Goal: Task Accomplishment & Management: Use online tool/utility

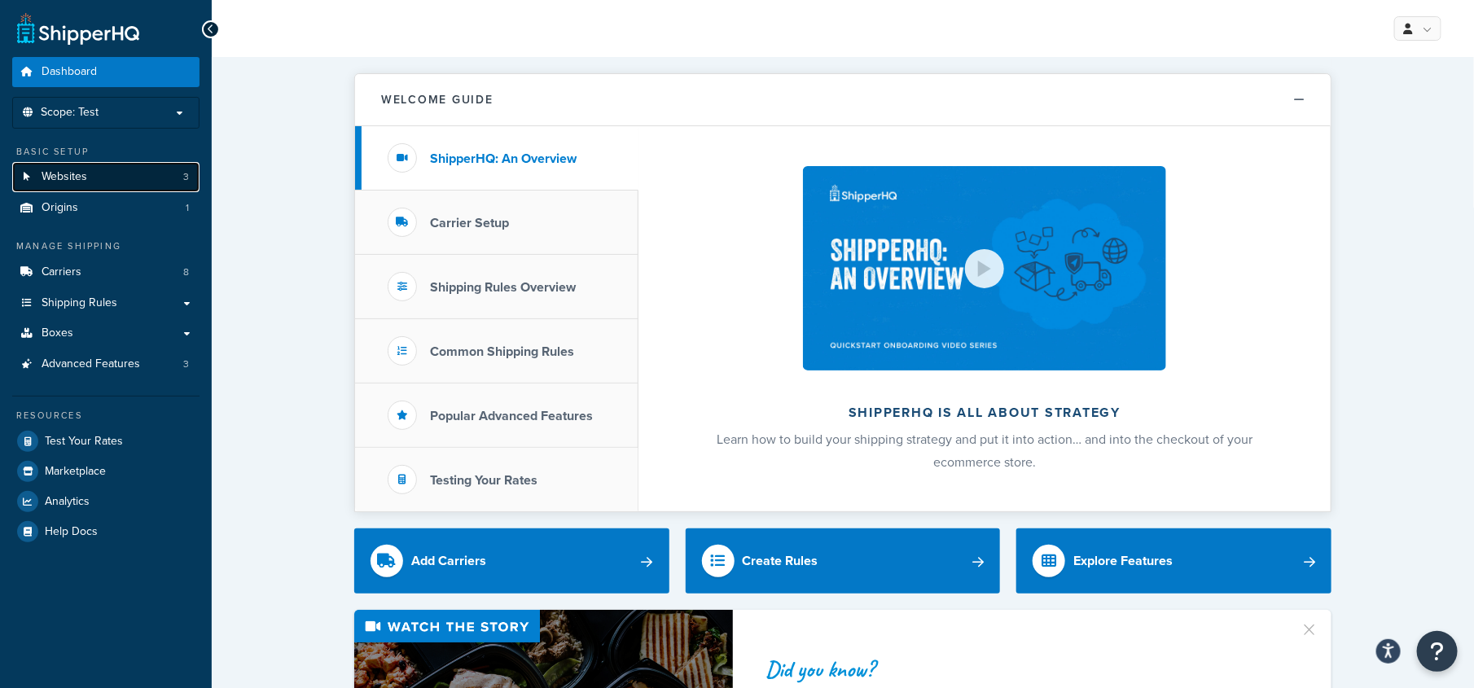
click at [66, 175] on span "Websites" at bounding box center [65, 177] width 46 height 14
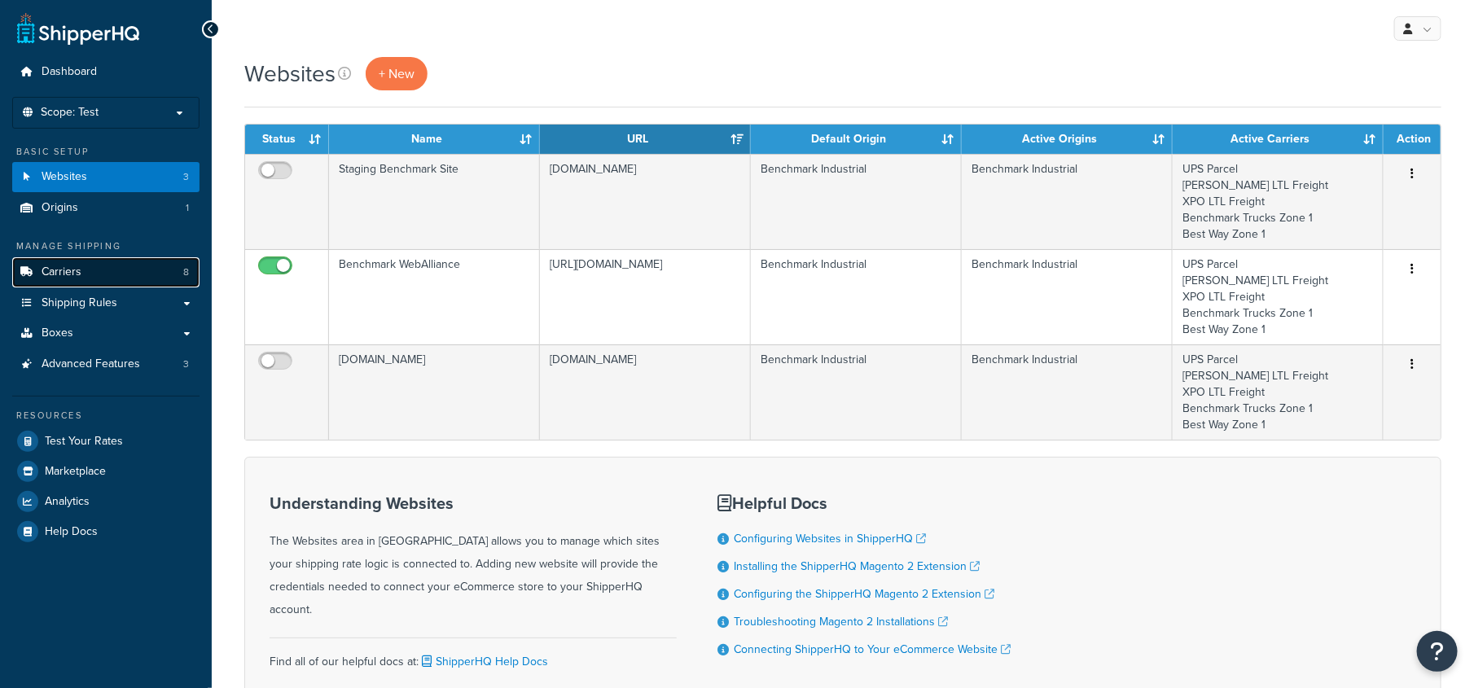
click at [65, 266] on span "Carriers" at bounding box center [62, 273] width 40 height 14
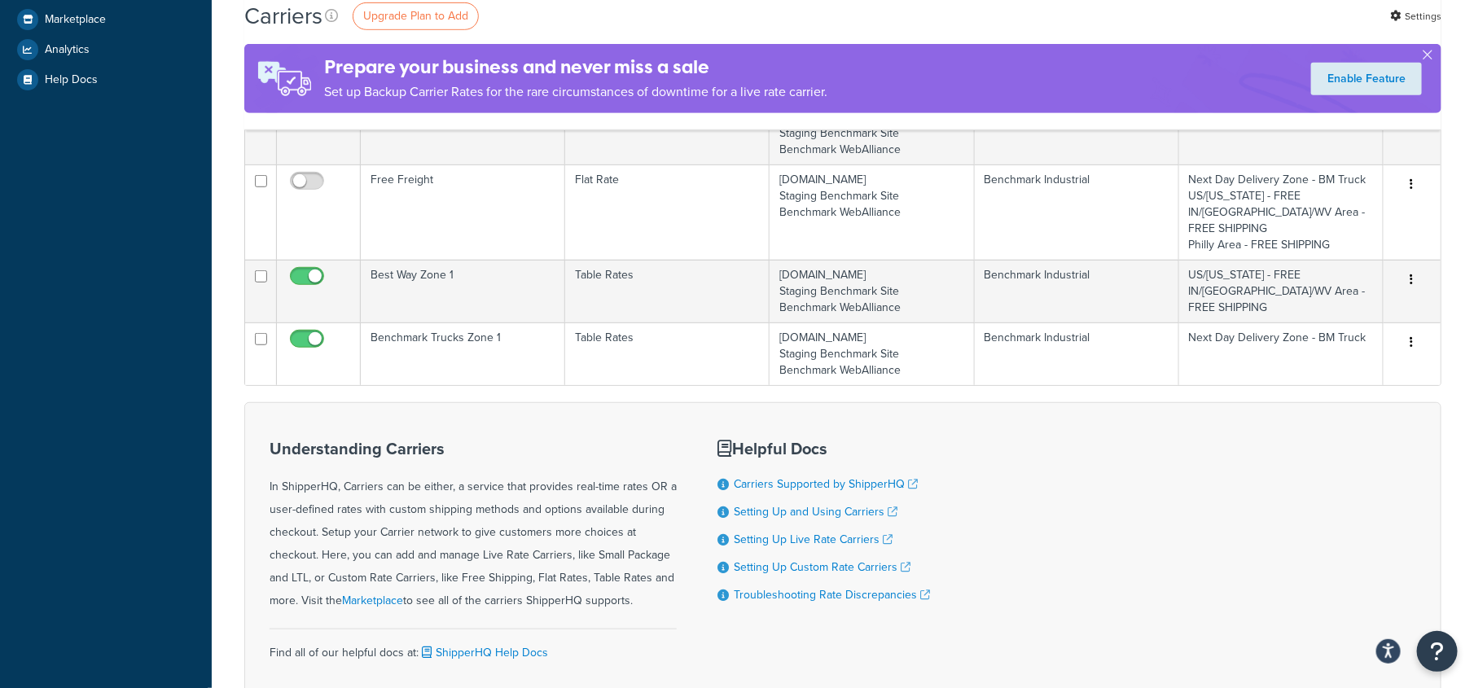
scroll to position [508, 0]
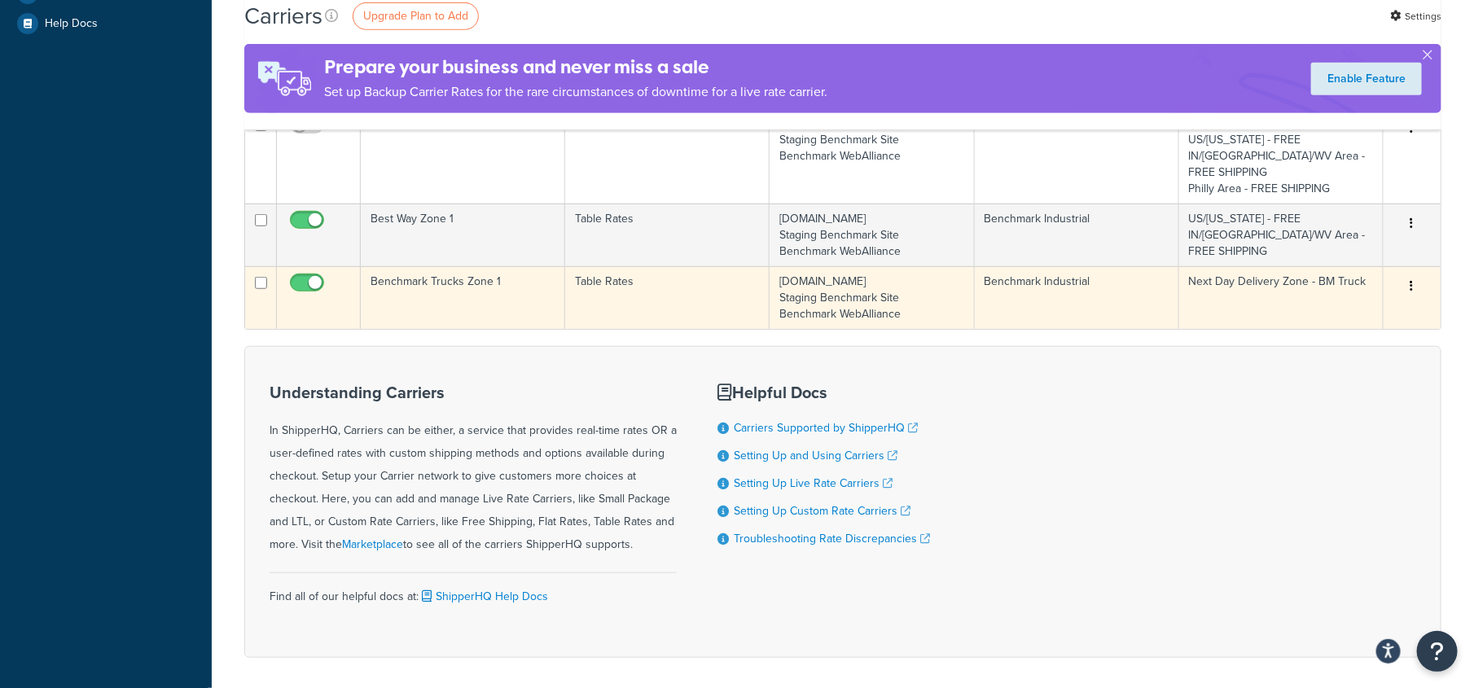
click at [1319, 266] on td "Next Day Delivery Zone - BM Truck" at bounding box center [1281, 297] width 204 height 63
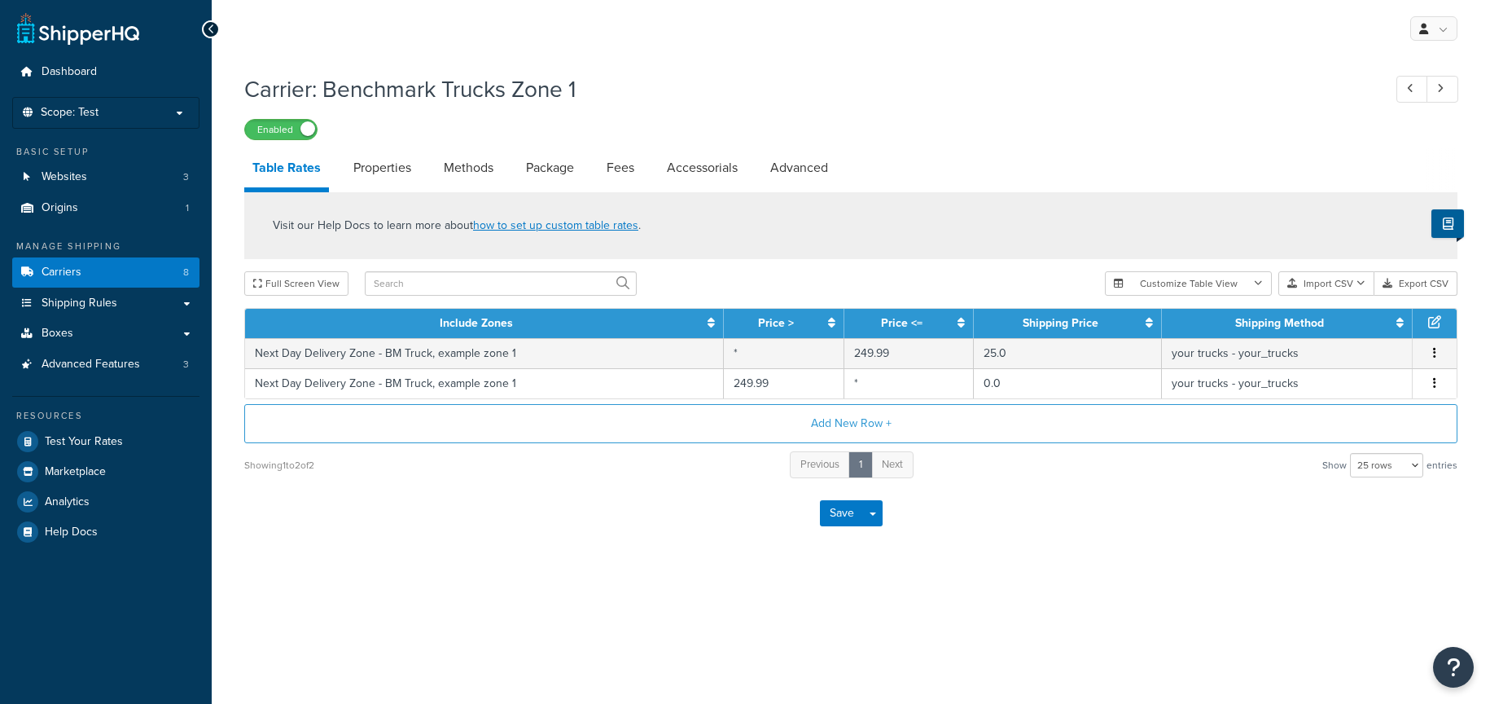
select select "25"
click at [468, 170] on link "Methods" at bounding box center [469, 167] width 66 height 39
select select "25"
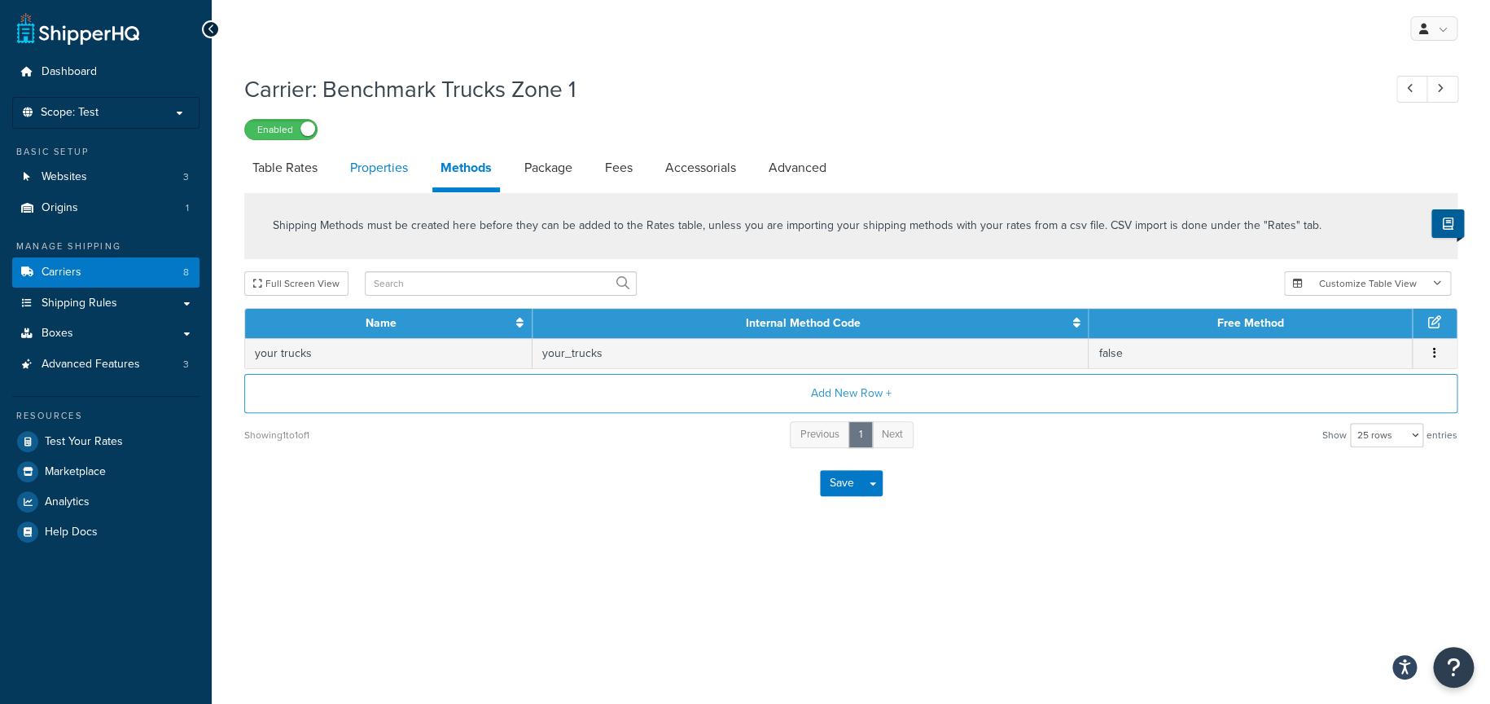
click at [385, 150] on link "Properties" at bounding box center [379, 167] width 74 height 39
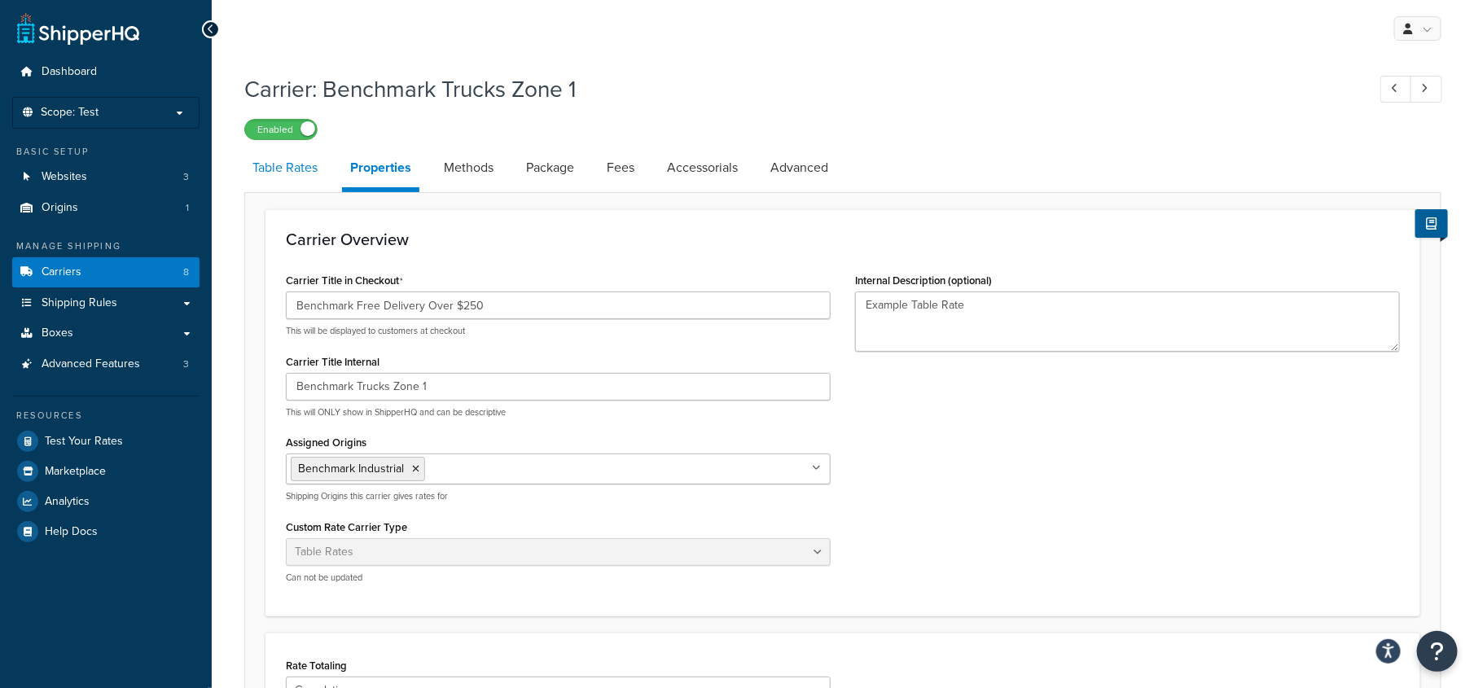
click at [277, 175] on link "Table Rates" at bounding box center [284, 167] width 81 height 39
select select "25"
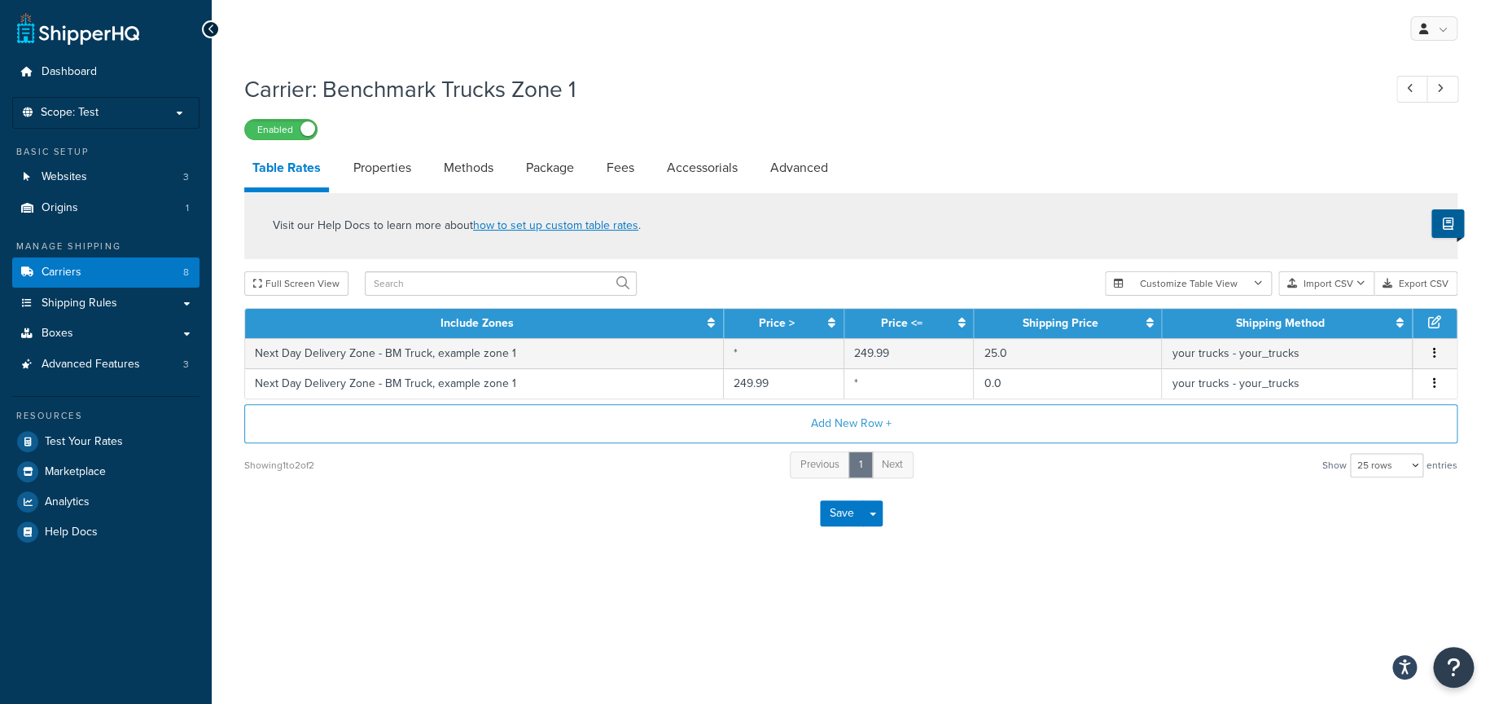
click at [441, 621] on div "My Profile Billing Global Settings Contact Us Logout Carrier: Benchmark Trucks …" at bounding box center [851, 352] width 1279 height 704
click at [477, 143] on div "Carrier: Benchmark Trucks Zone 1 Enabled Table Rates Properties Methods Package…" at bounding box center [851, 305] width 1214 height 481
click at [480, 171] on link "Methods" at bounding box center [469, 167] width 66 height 39
select select "25"
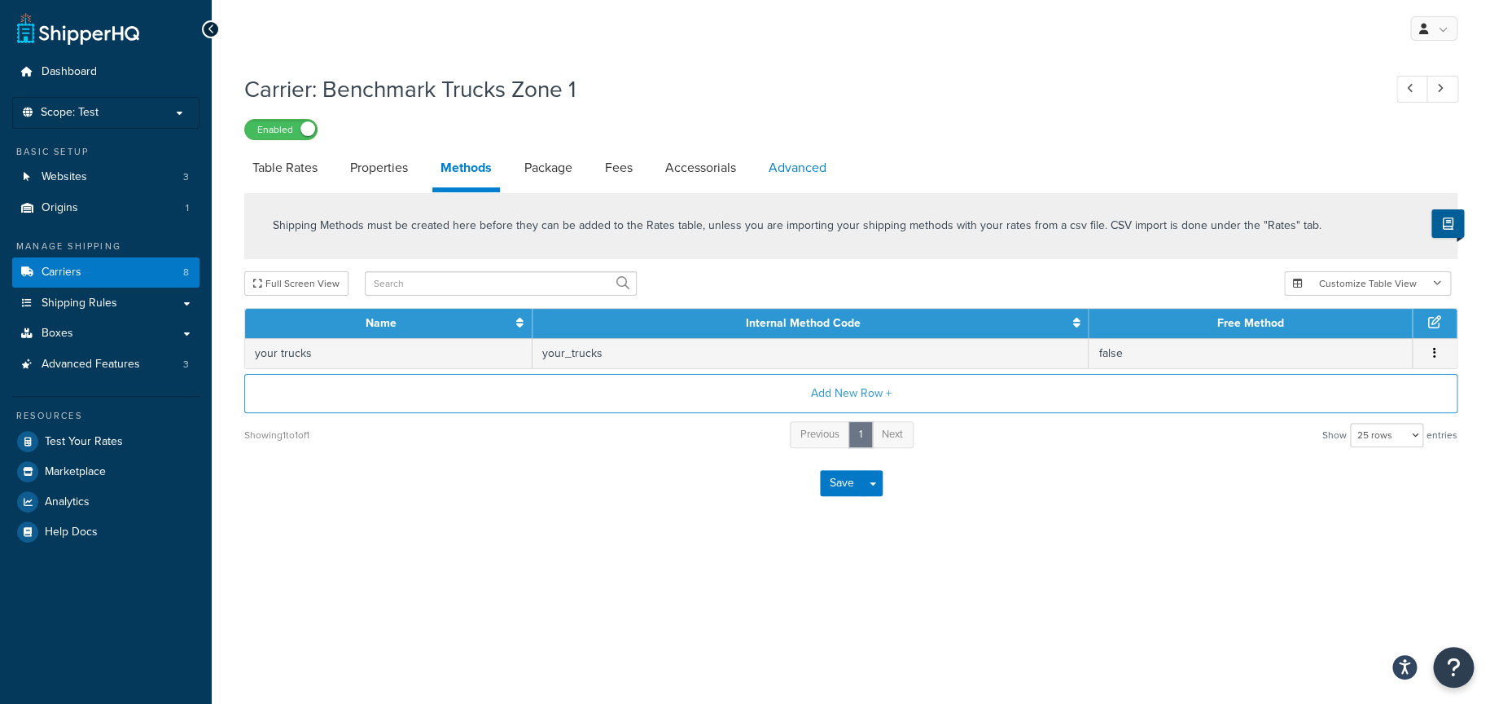
click at [790, 169] on link "Advanced" at bounding box center [798, 167] width 74 height 39
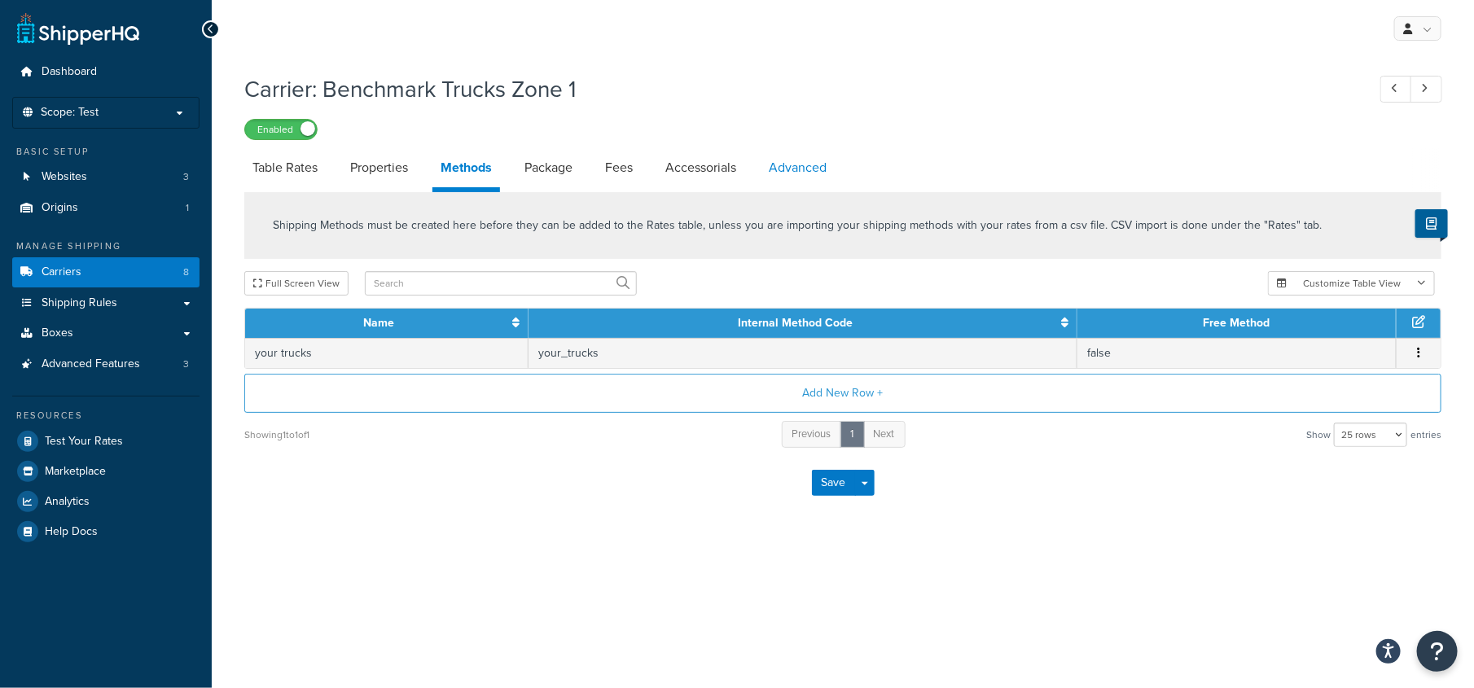
select select "false"
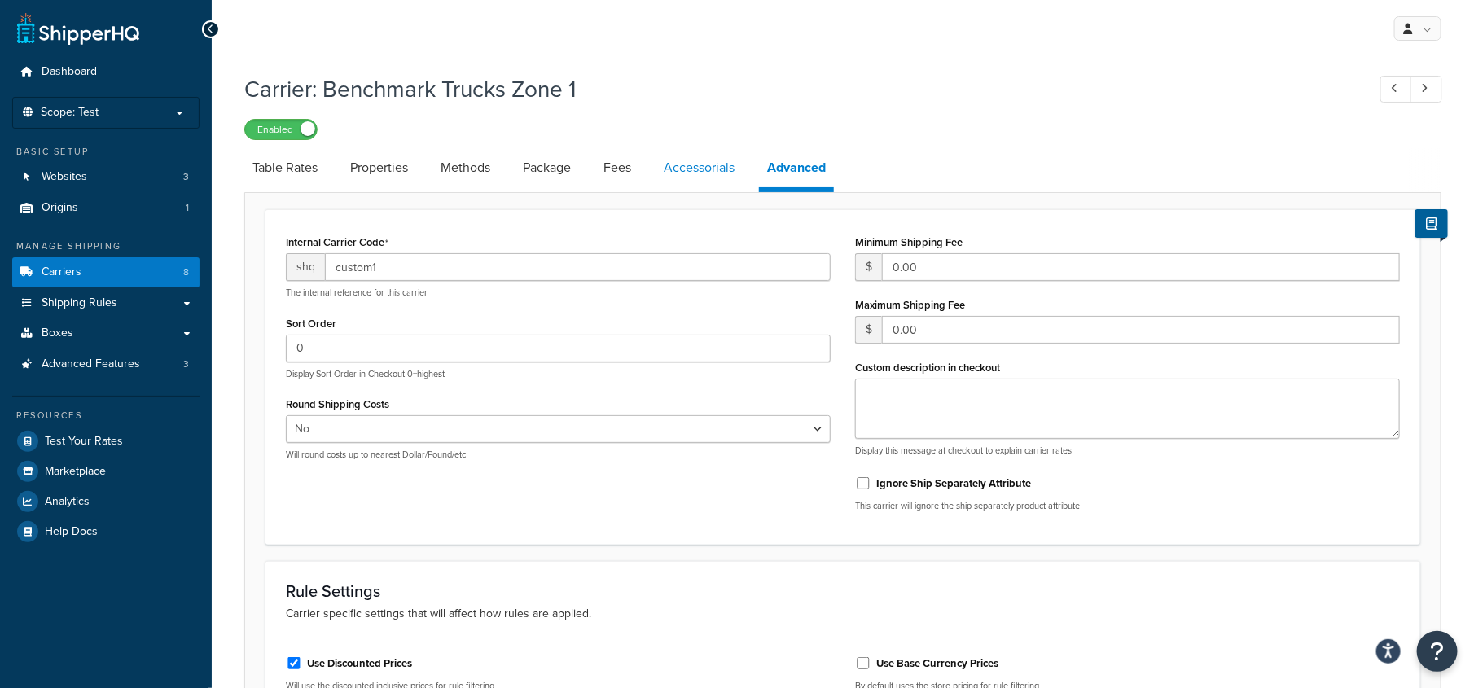
click at [678, 169] on link "Accessorials" at bounding box center [699, 167] width 87 height 39
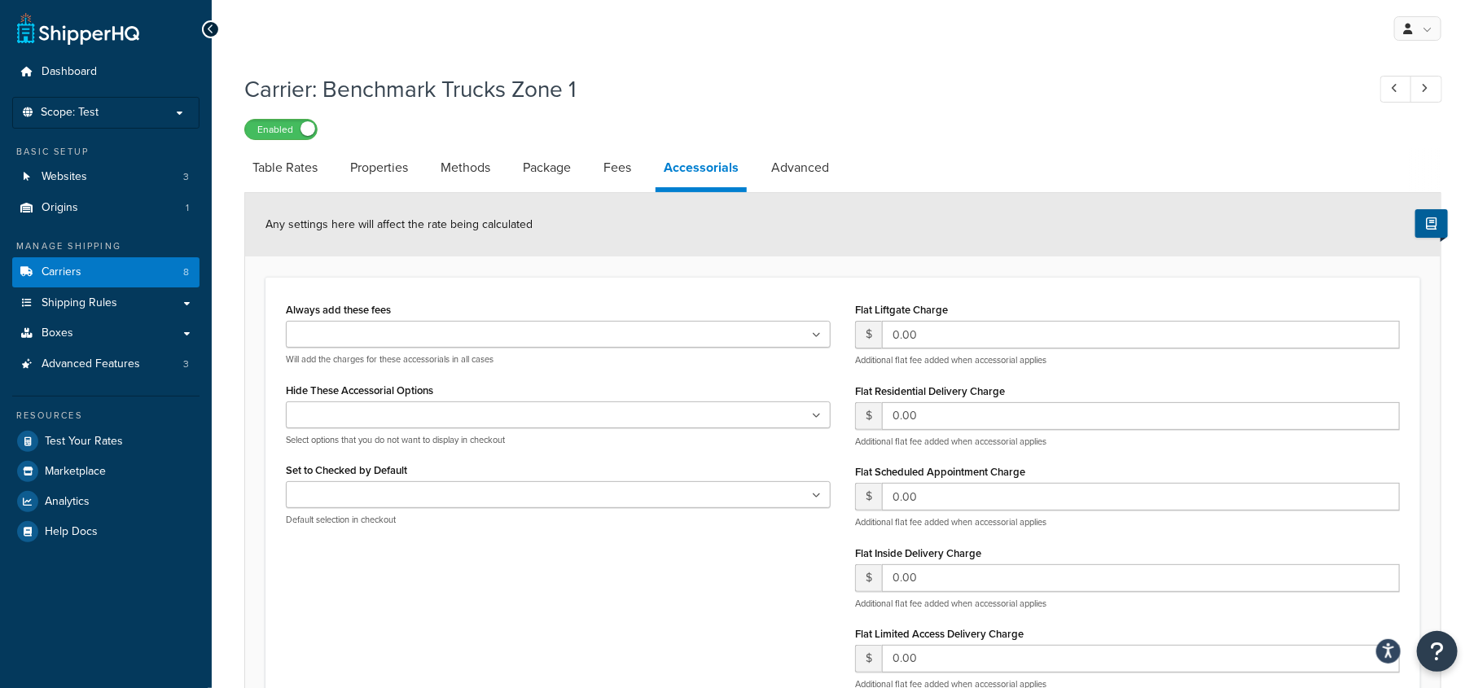
click at [585, 174] on li "Package" at bounding box center [555, 167] width 81 height 39
click at [612, 171] on link "Fees" at bounding box center [617, 167] width 44 height 39
select select "AFTER"
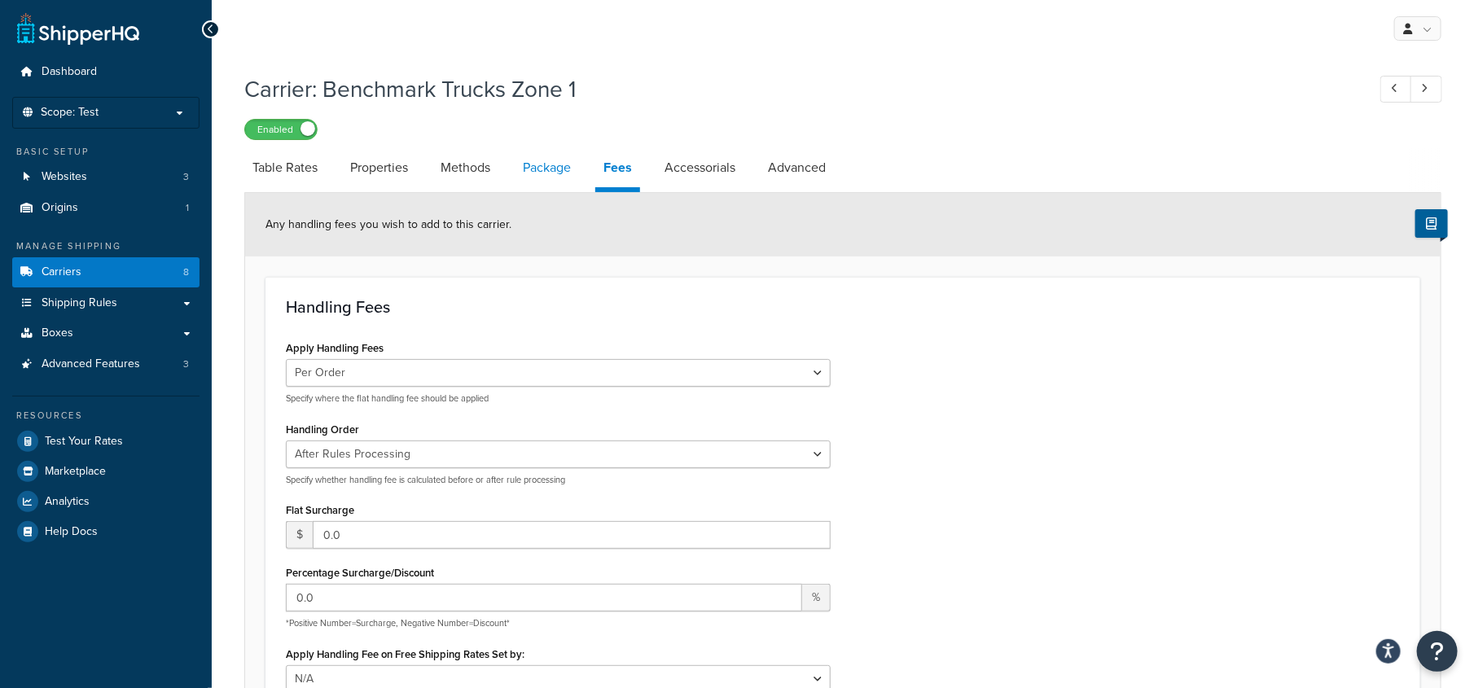
click at [555, 174] on link "Package" at bounding box center [547, 167] width 64 height 39
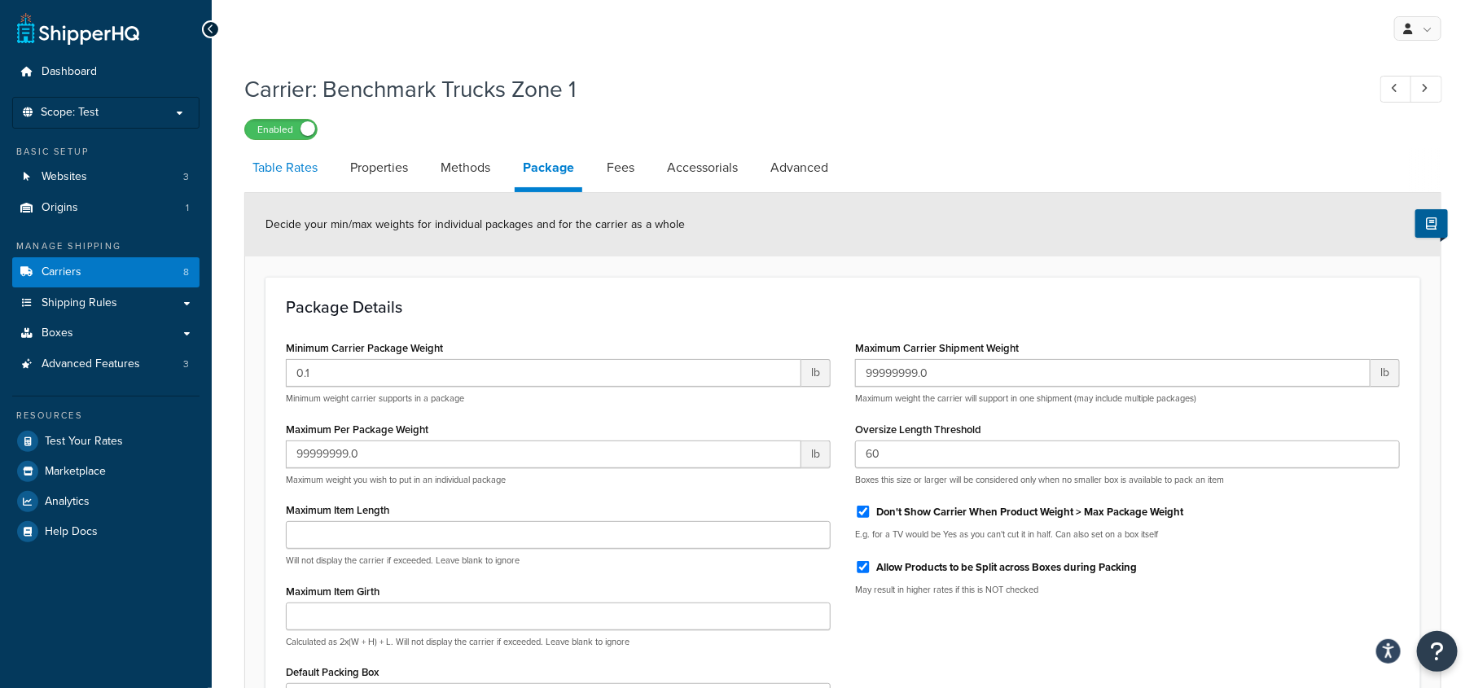
click at [325, 177] on link "Table Rates" at bounding box center [284, 167] width 81 height 39
select select "25"
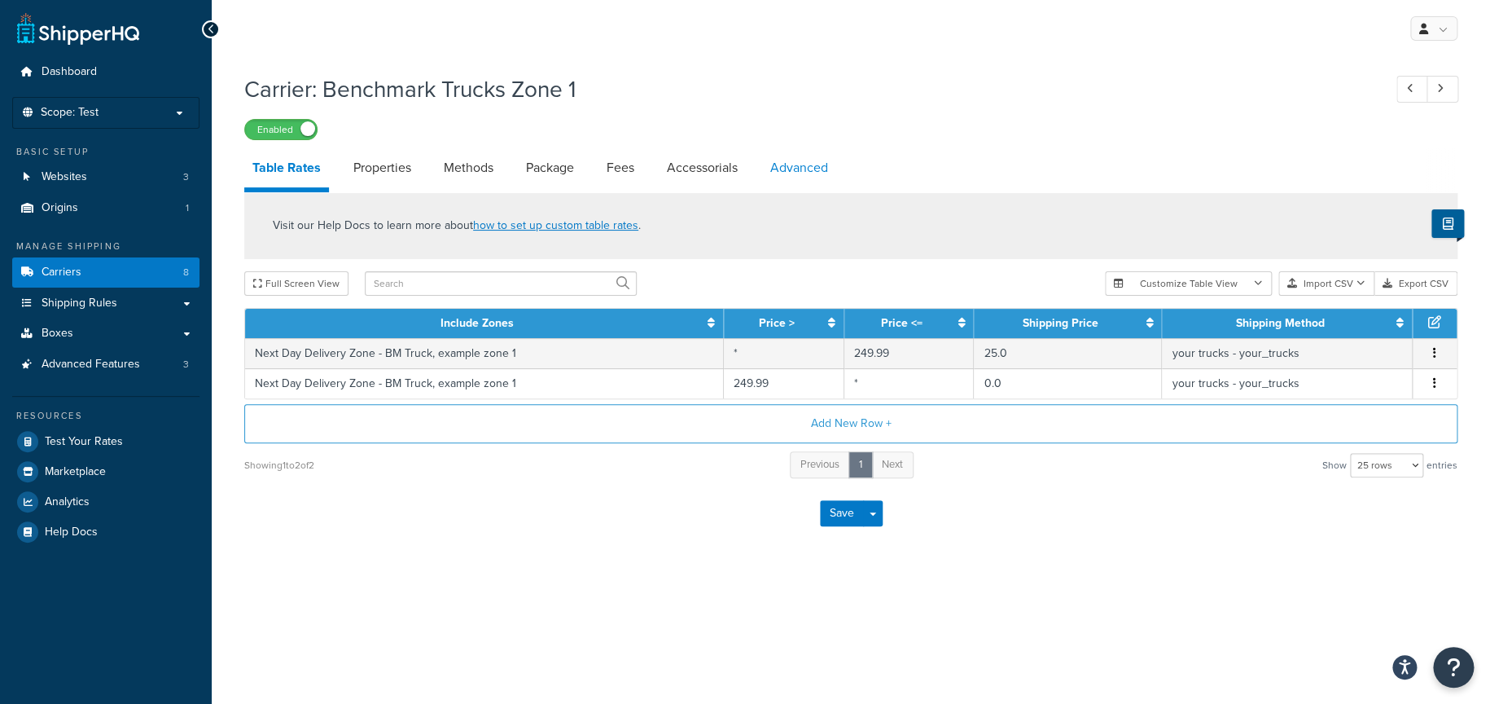
click at [810, 165] on link "Advanced" at bounding box center [799, 167] width 74 height 39
select select "false"
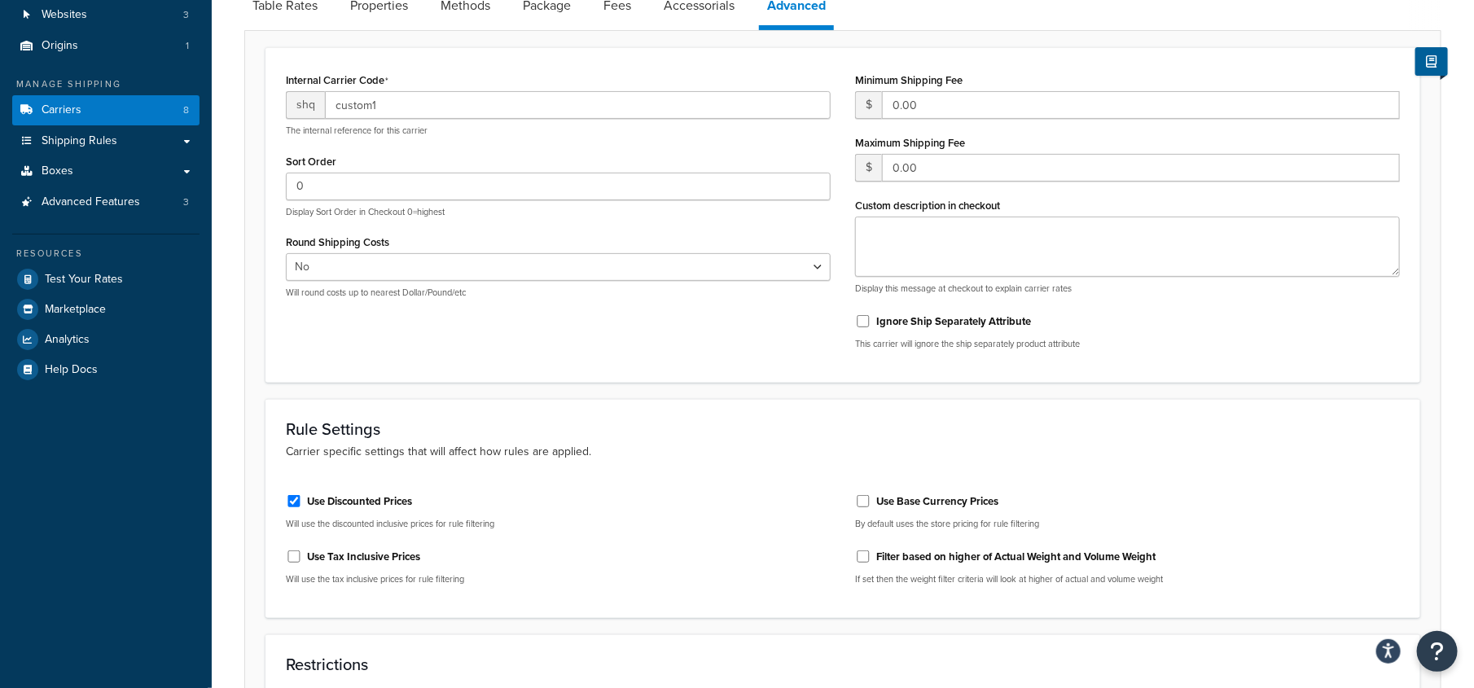
scroll to position [42, 0]
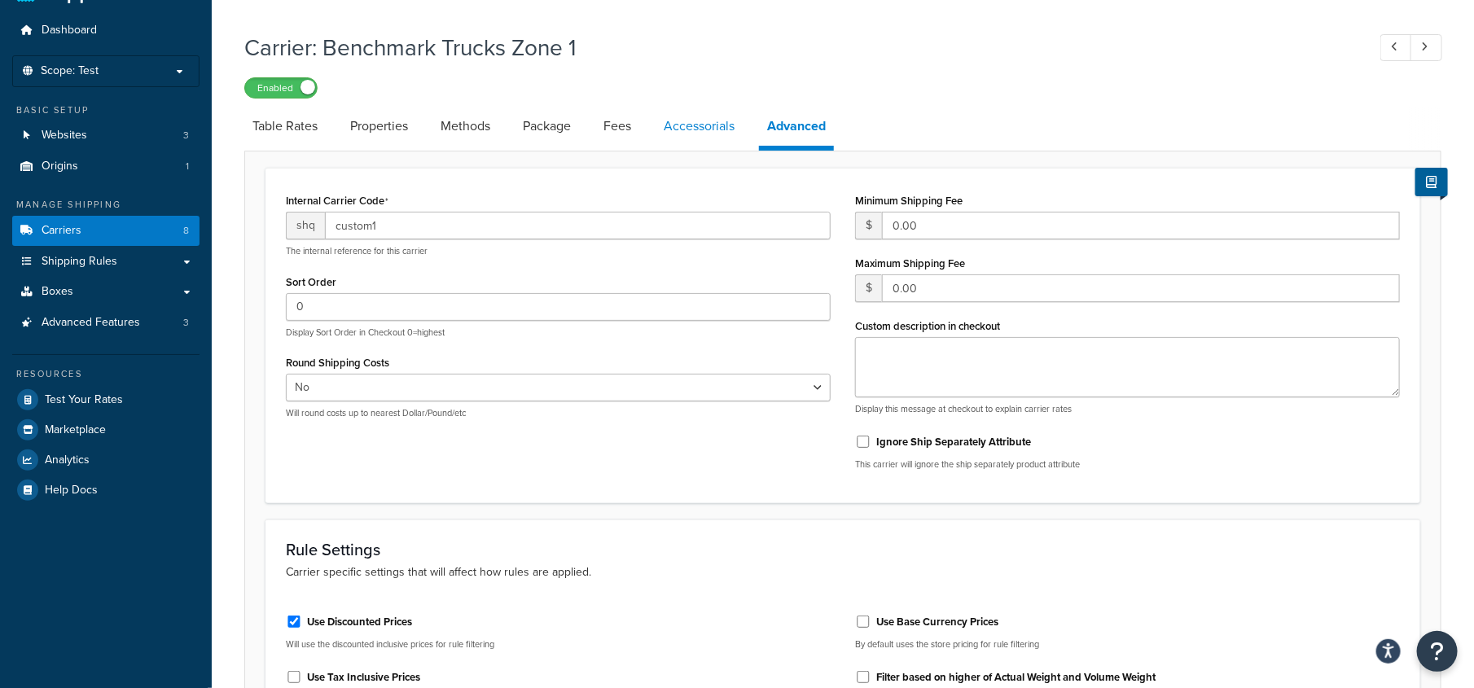
click at [699, 110] on link "Accessorials" at bounding box center [699, 126] width 87 height 39
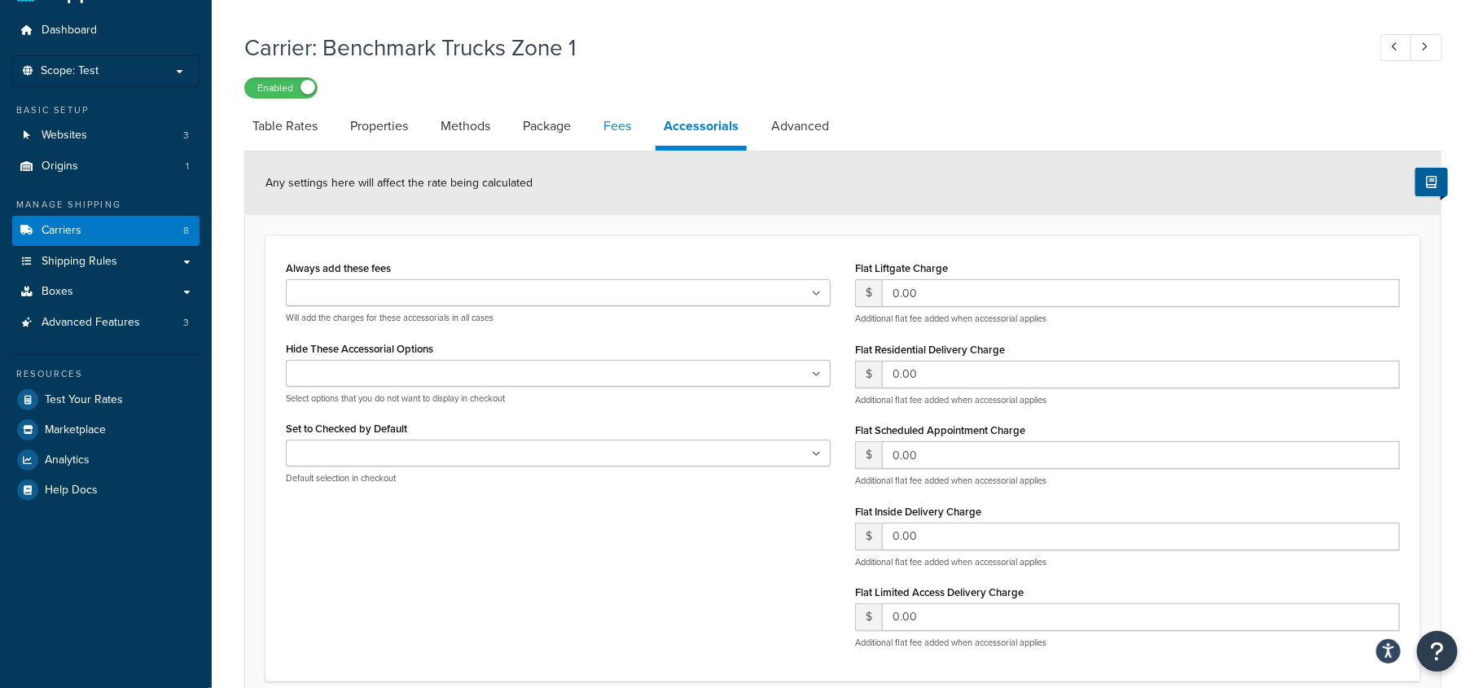
click at [612, 134] on link "Fees" at bounding box center [617, 126] width 44 height 39
select select "AFTER"
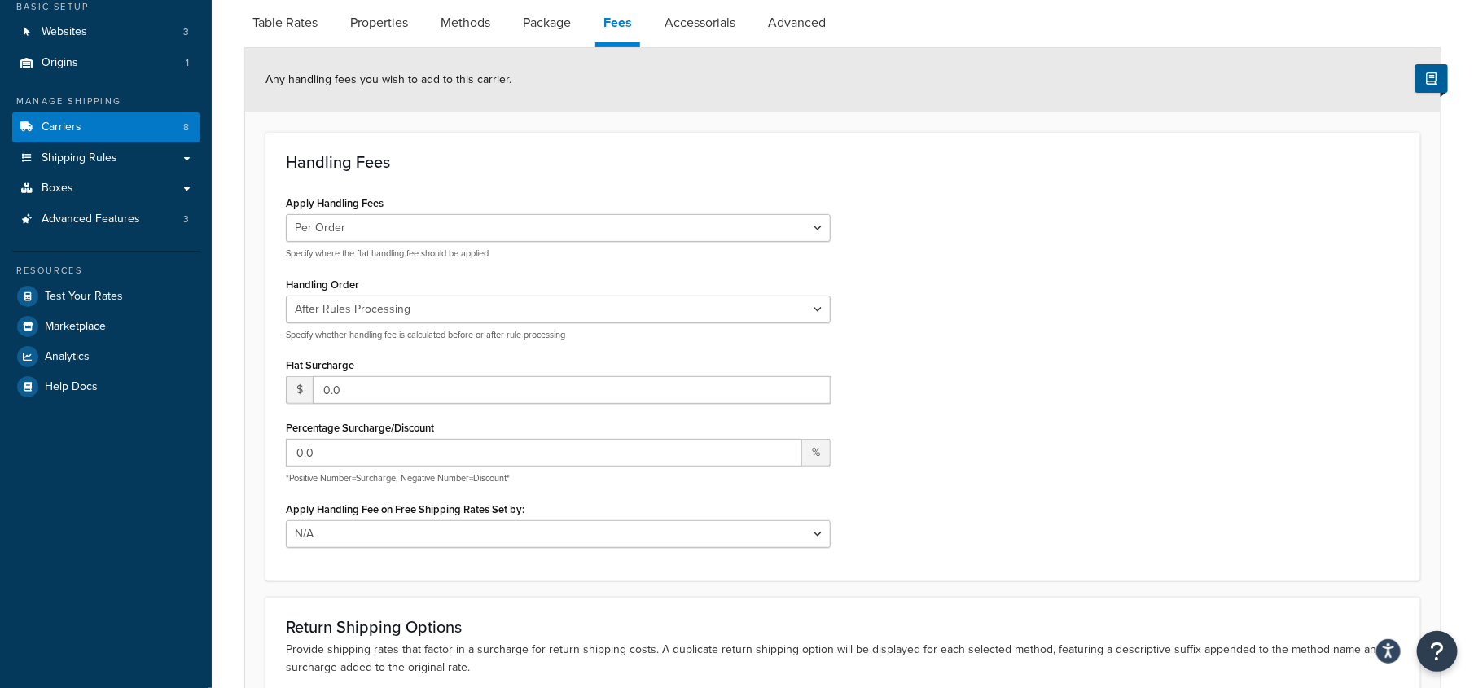
scroll to position [80, 0]
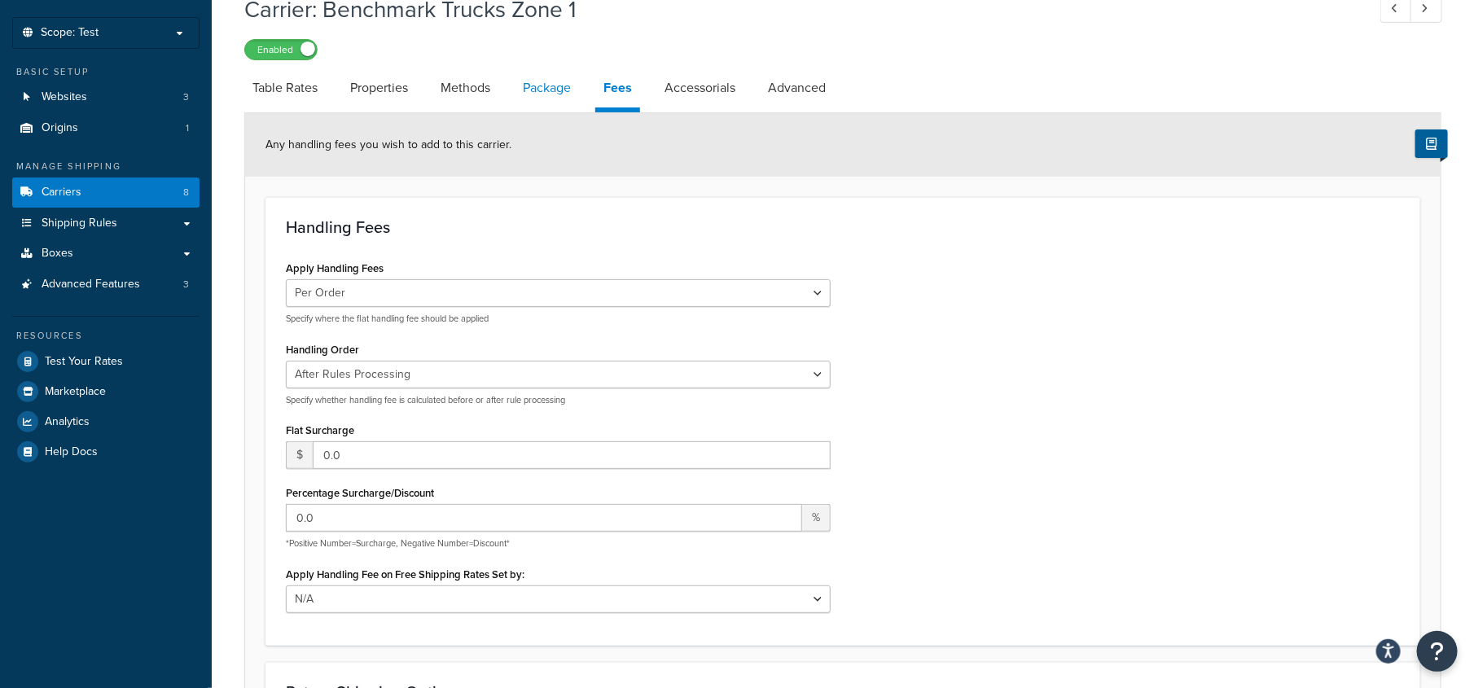
click at [552, 99] on link "Package" at bounding box center [547, 87] width 64 height 39
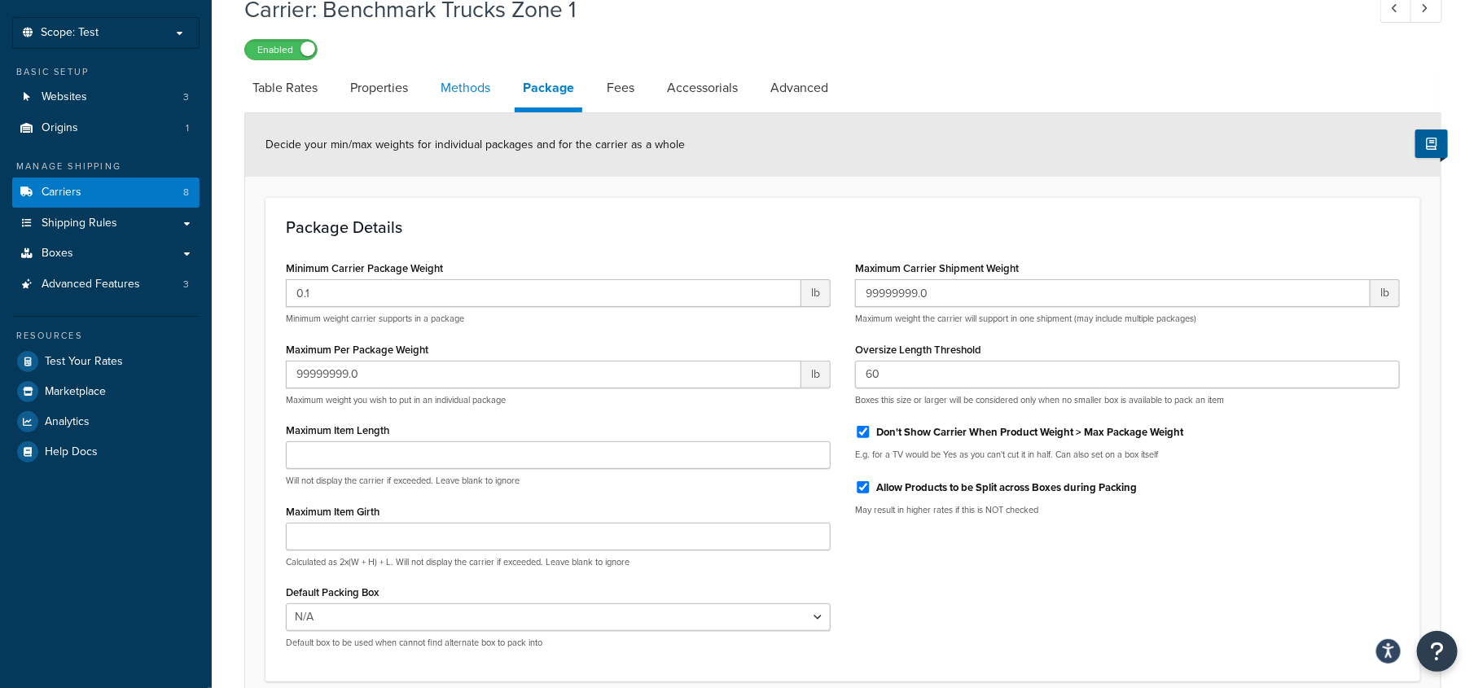
click at [480, 90] on link "Methods" at bounding box center [465, 87] width 66 height 39
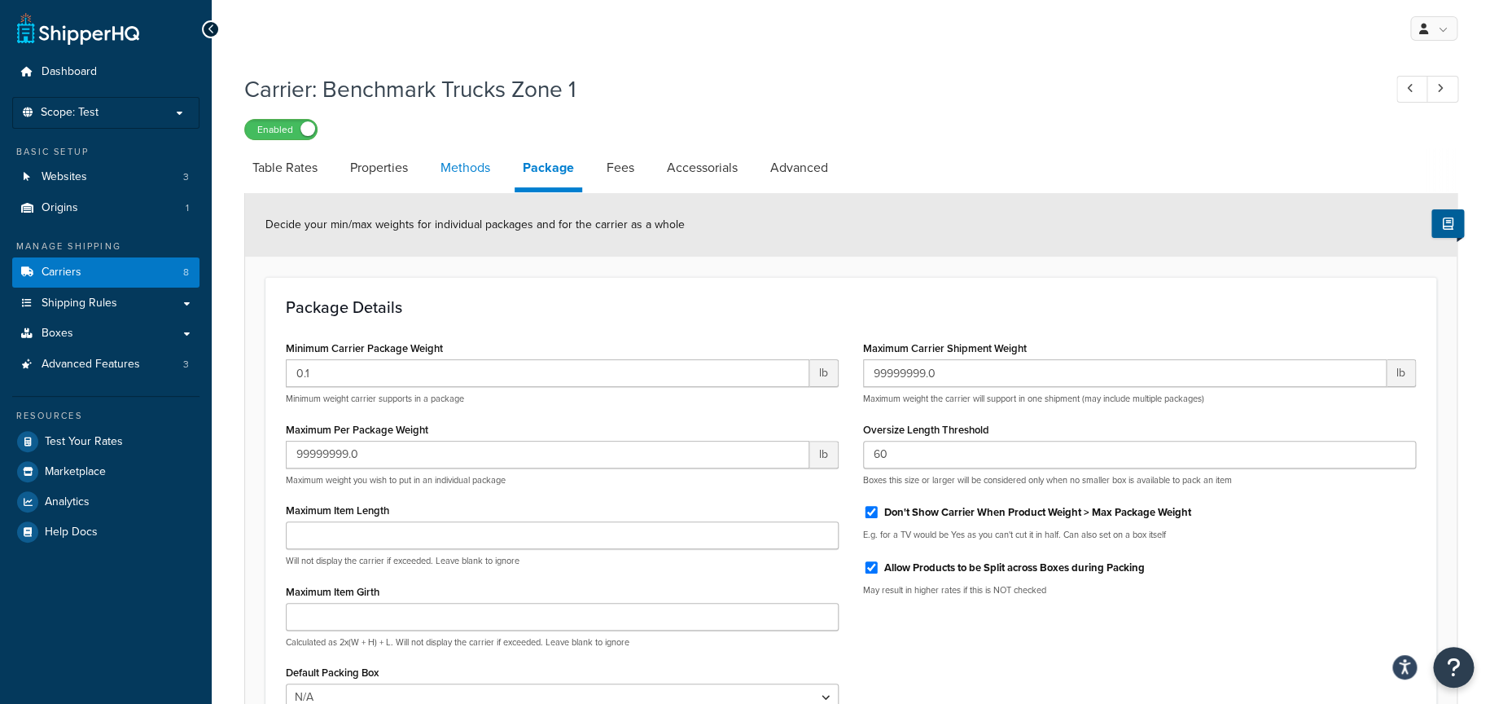
select select "25"
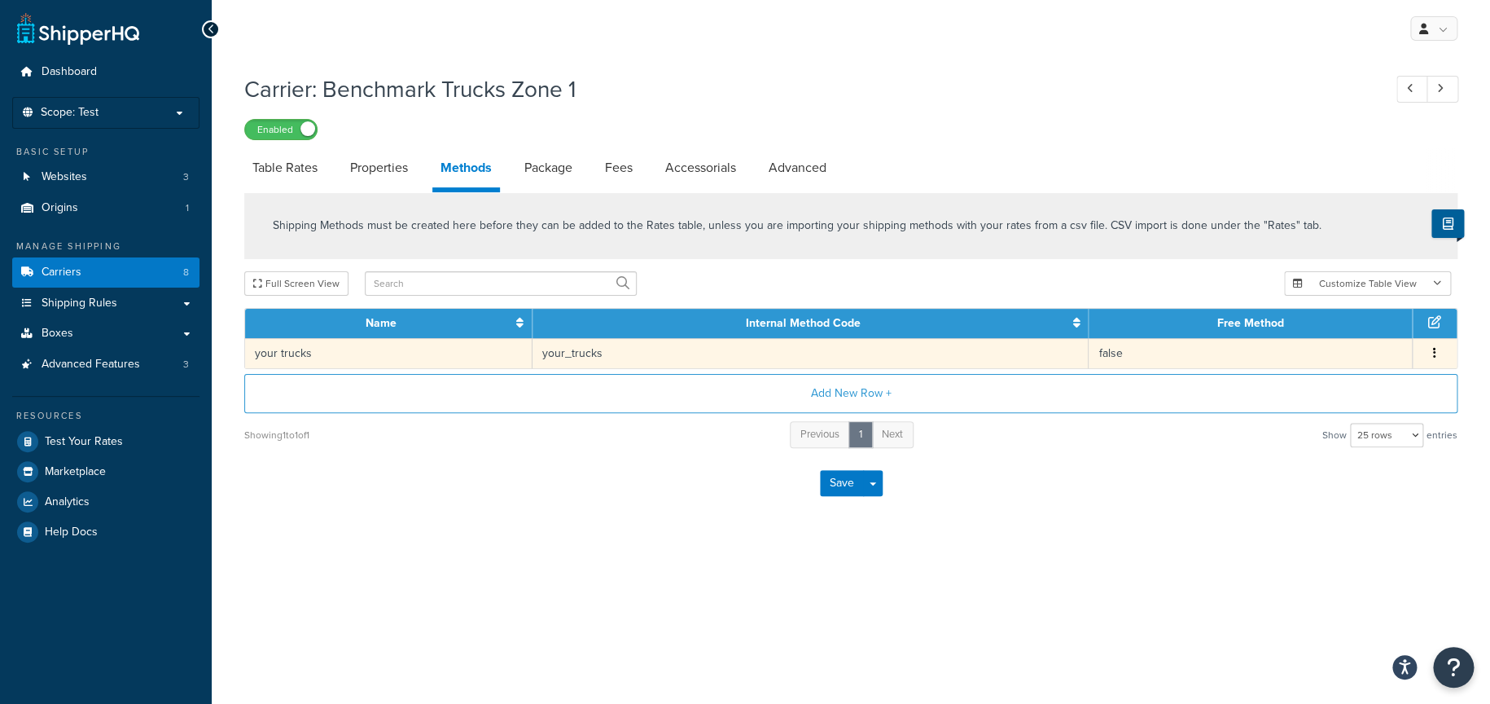
click at [1433, 355] on icon "button" at bounding box center [1434, 352] width 3 height 11
click at [1352, 341] on div "Edit" at bounding box center [1352, 339] width 116 height 33
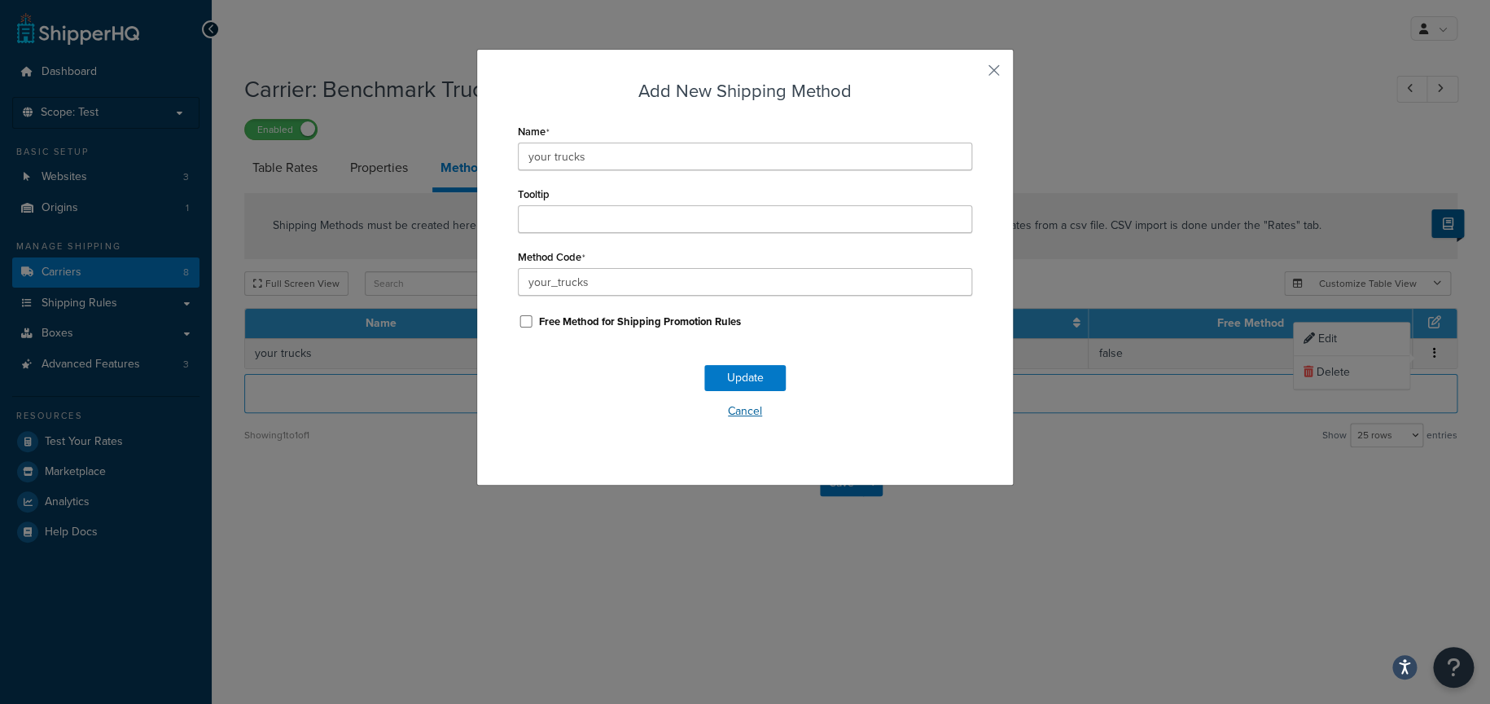
click at [735, 410] on button "Cancel" at bounding box center [745, 411] width 454 height 24
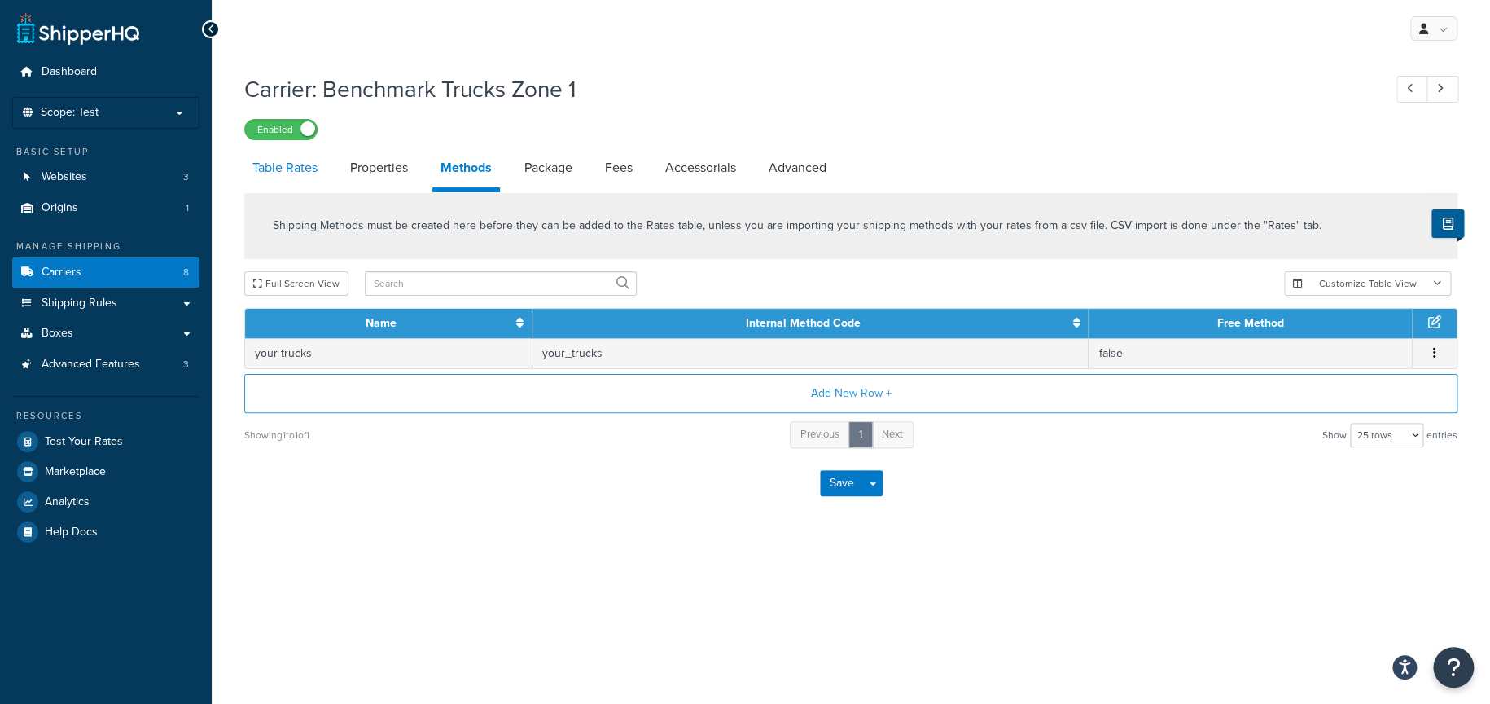
click at [293, 161] on link "Table Rates" at bounding box center [284, 167] width 81 height 39
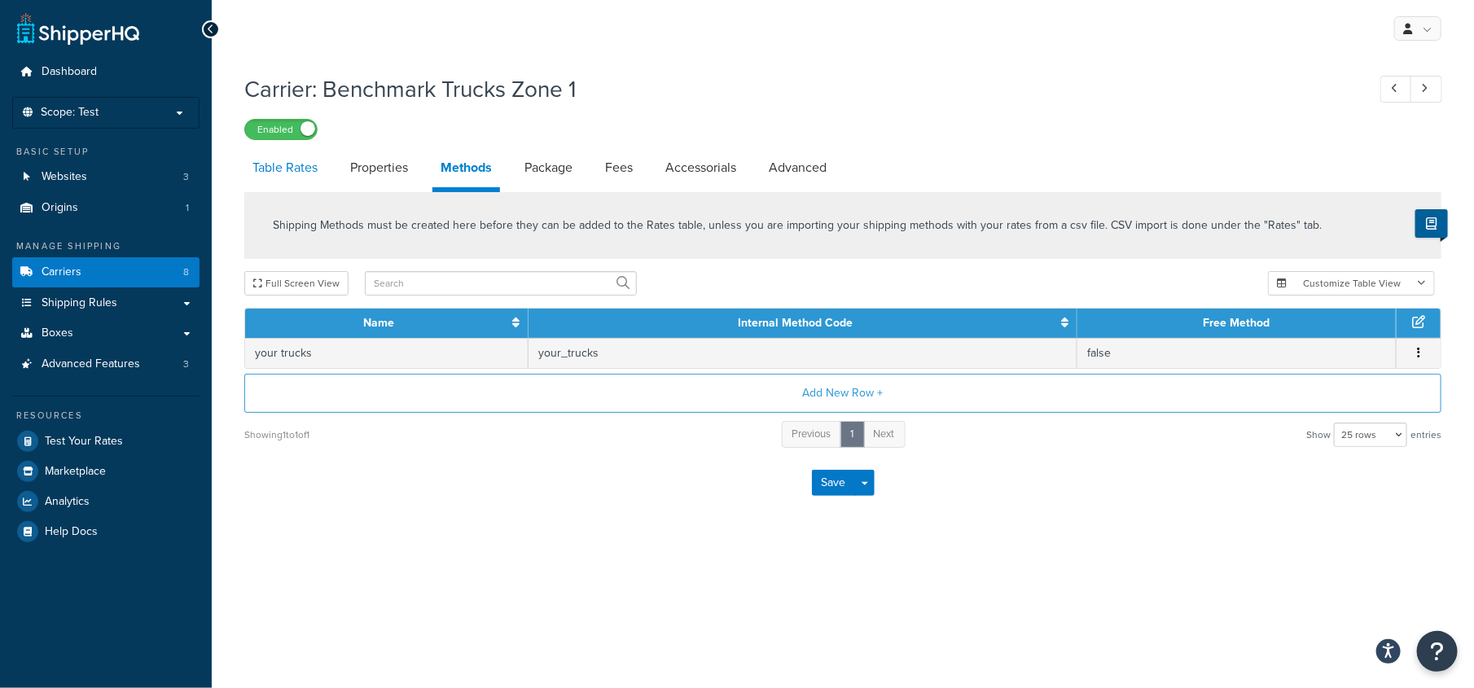
select select "25"
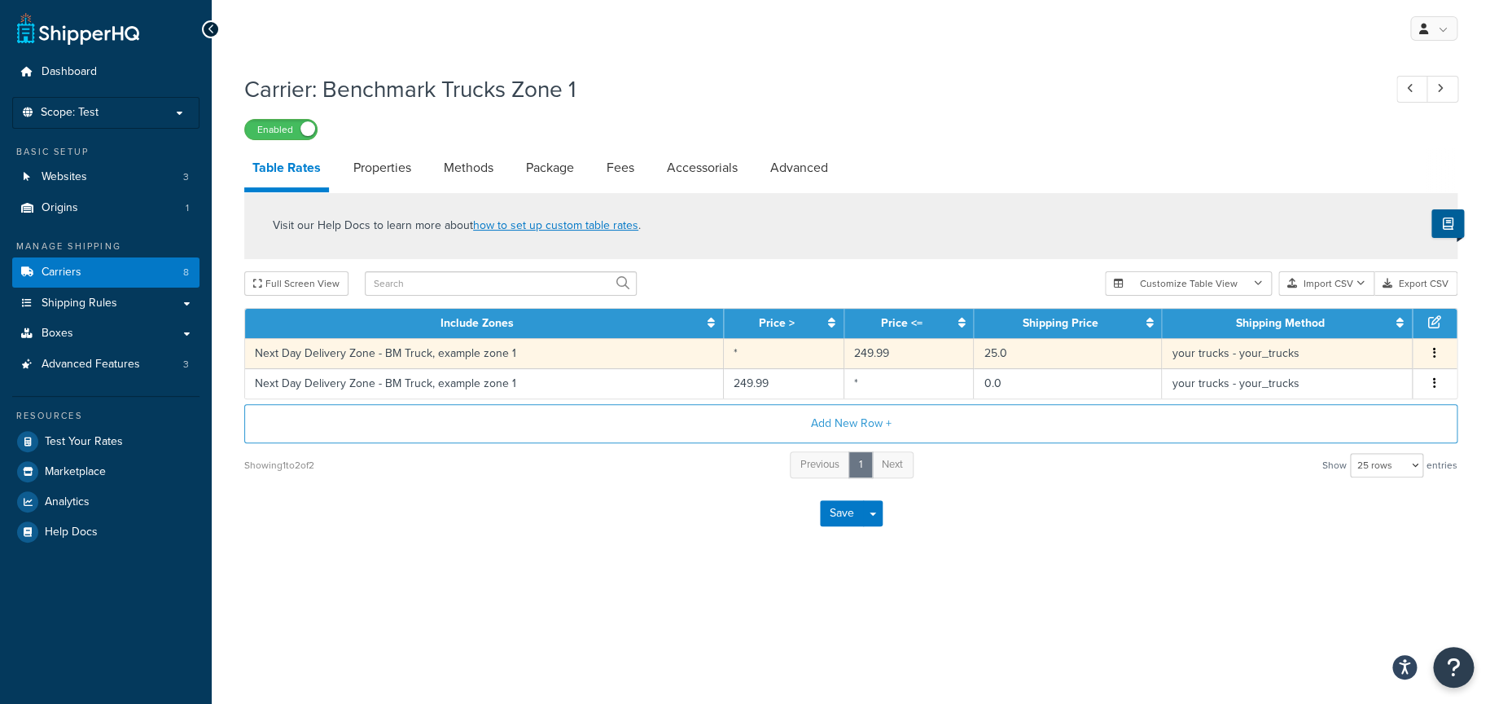
click at [1438, 352] on button "button" at bounding box center [1435, 354] width 13 height 18
click at [1338, 313] on div "Edit" at bounding box center [1352, 321] width 116 height 33
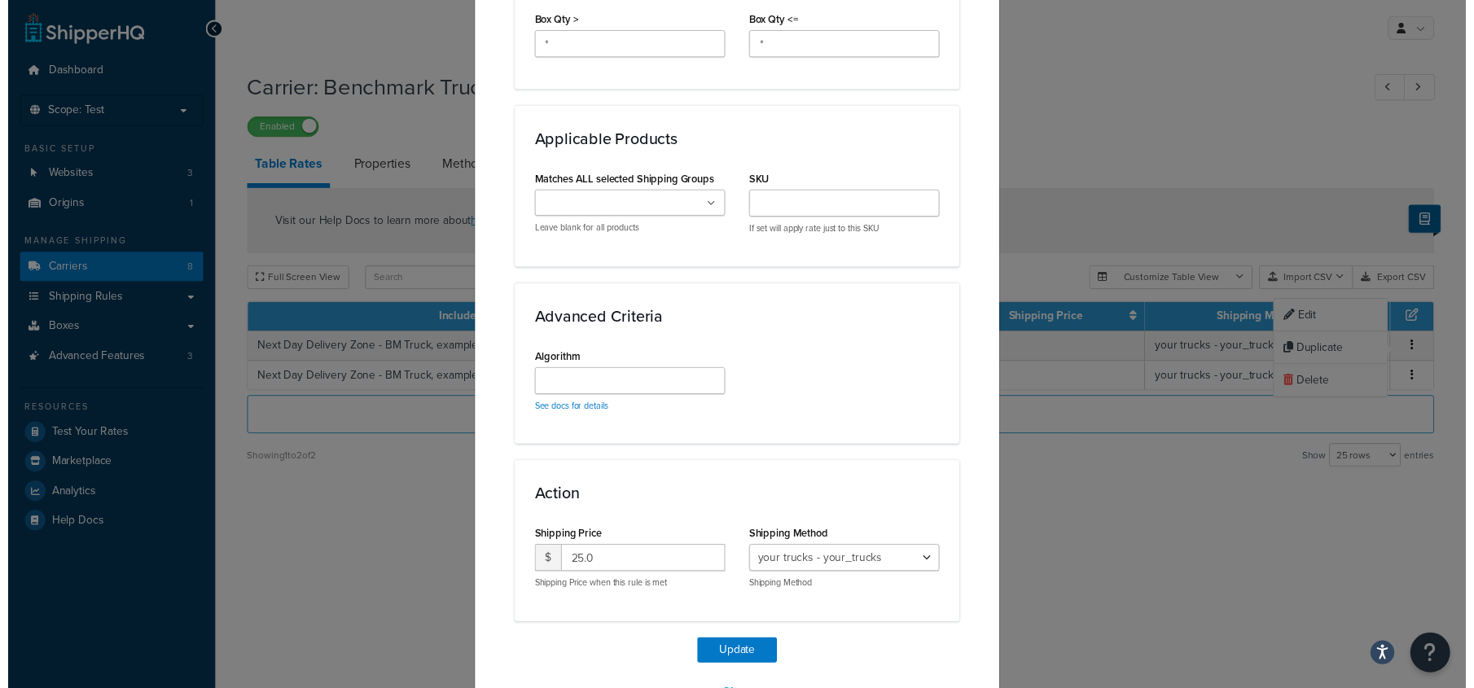
scroll to position [1068, 0]
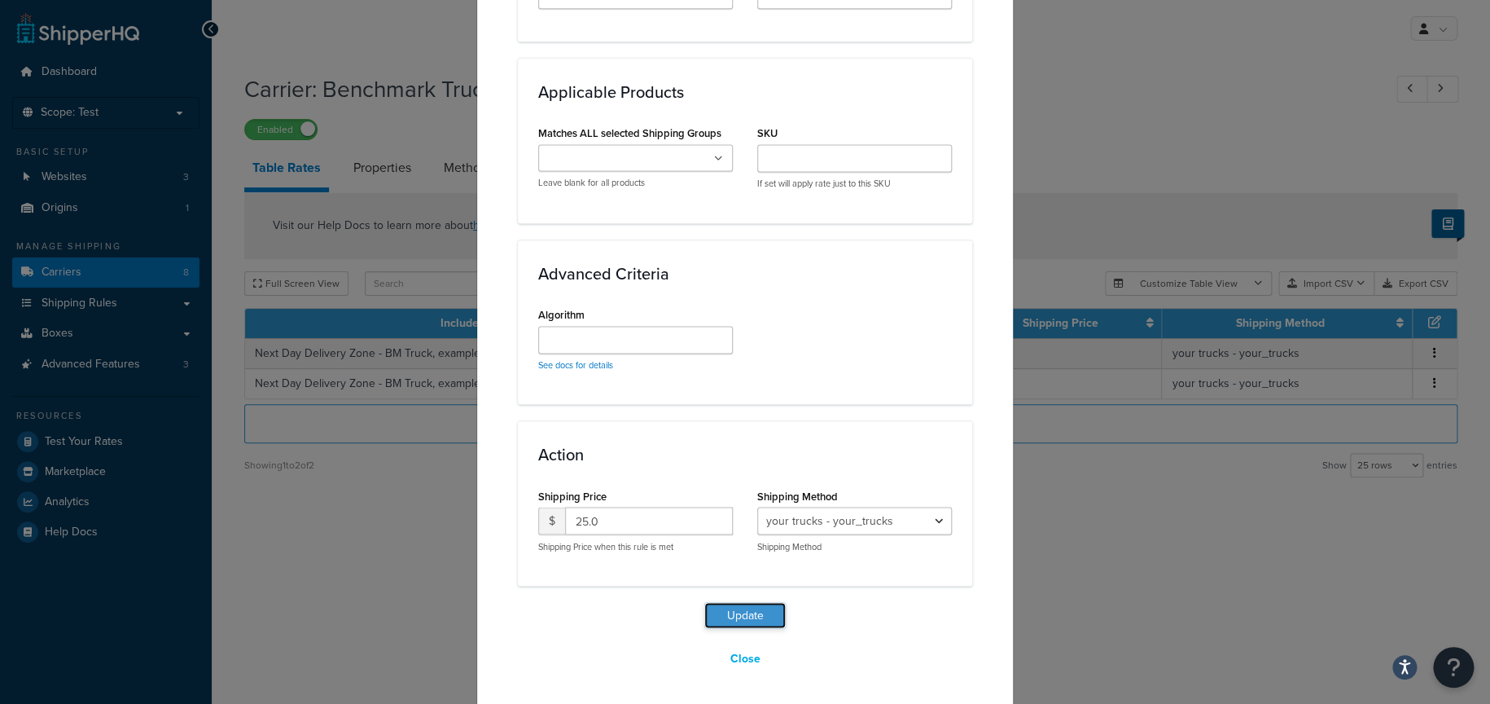
click at [750, 617] on button "Update" at bounding box center [745, 615] width 81 height 26
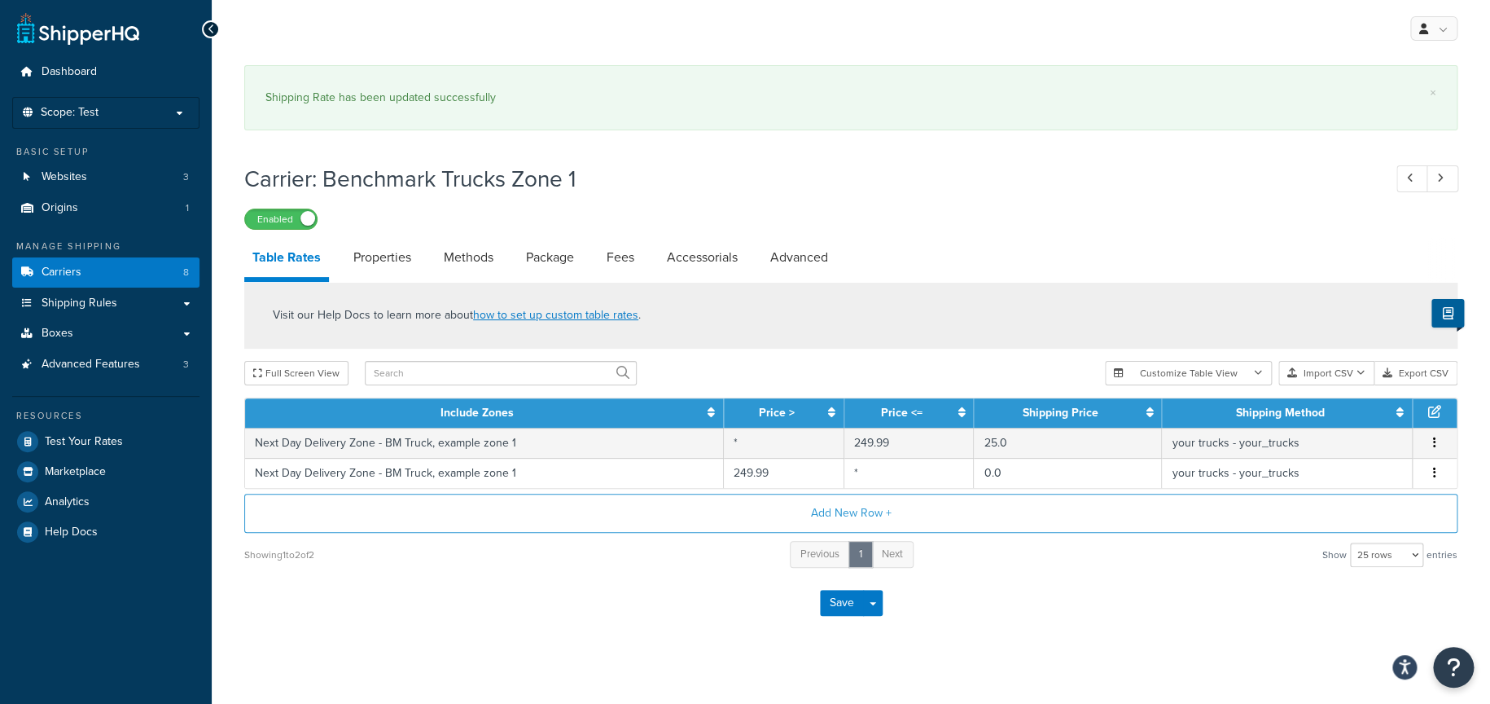
click at [1152, 592] on div "Save Save Dropdown Save and Edit" at bounding box center [851, 602] width 1214 height 67
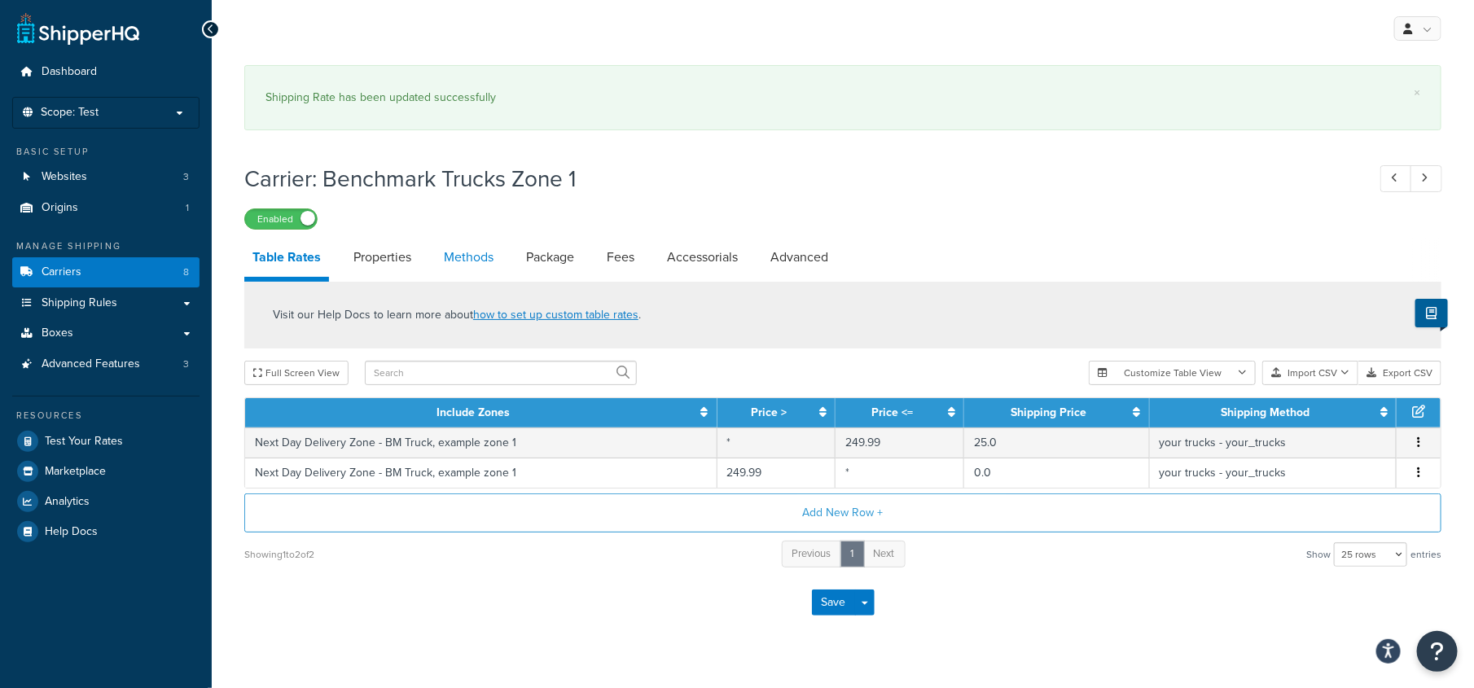
click at [467, 260] on link "Methods" at bounding box center [469, 257] width 66 height 39
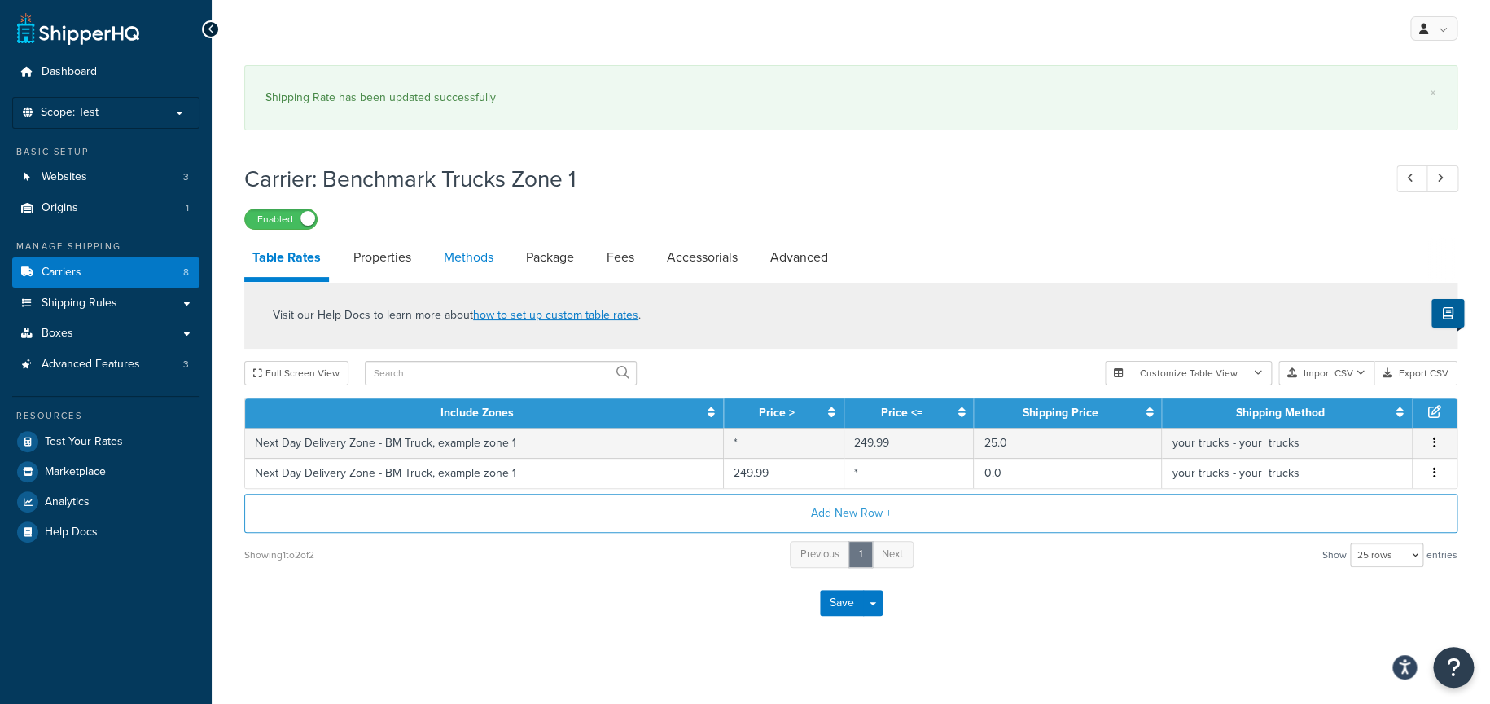
select select "25"
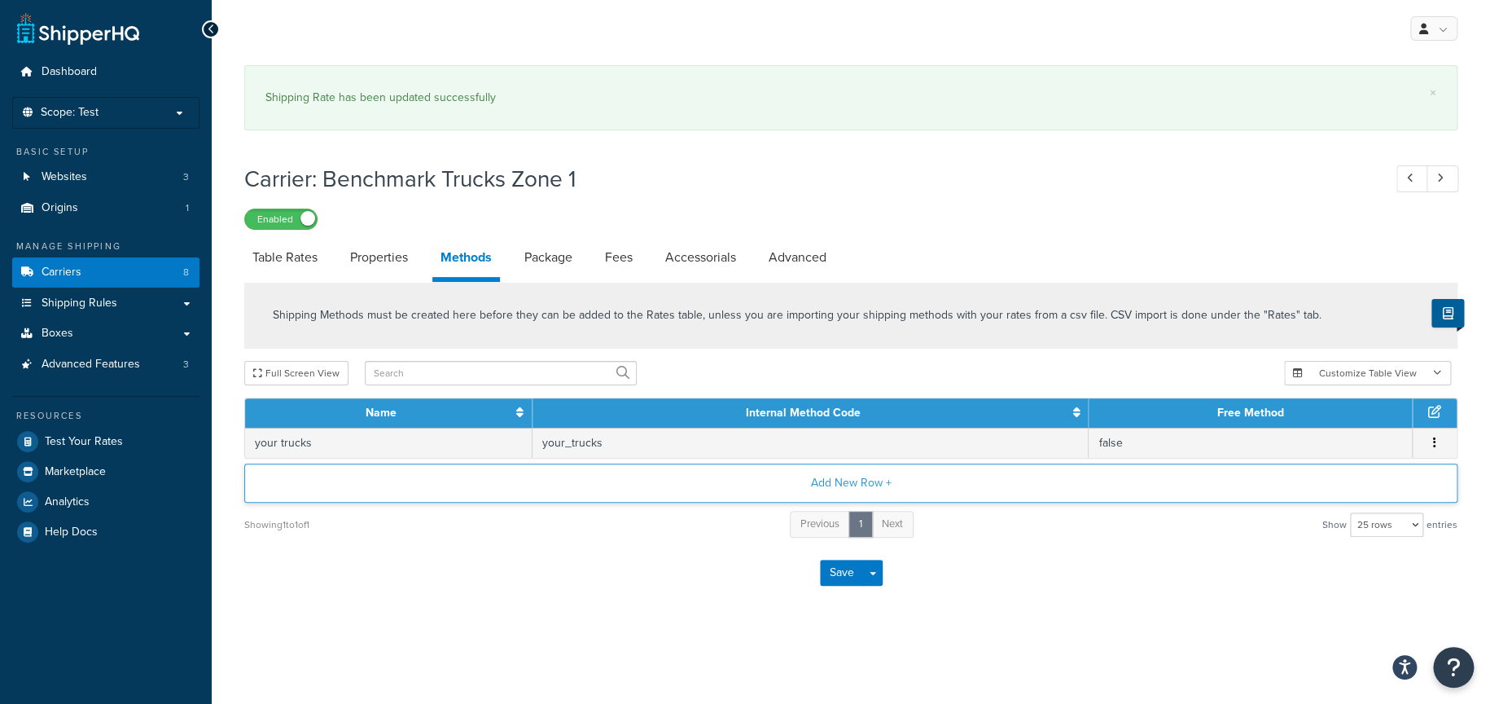
click at [1157, 503] on button "Add New Row +" at bounding box center [851, 482] width 1214 height 39
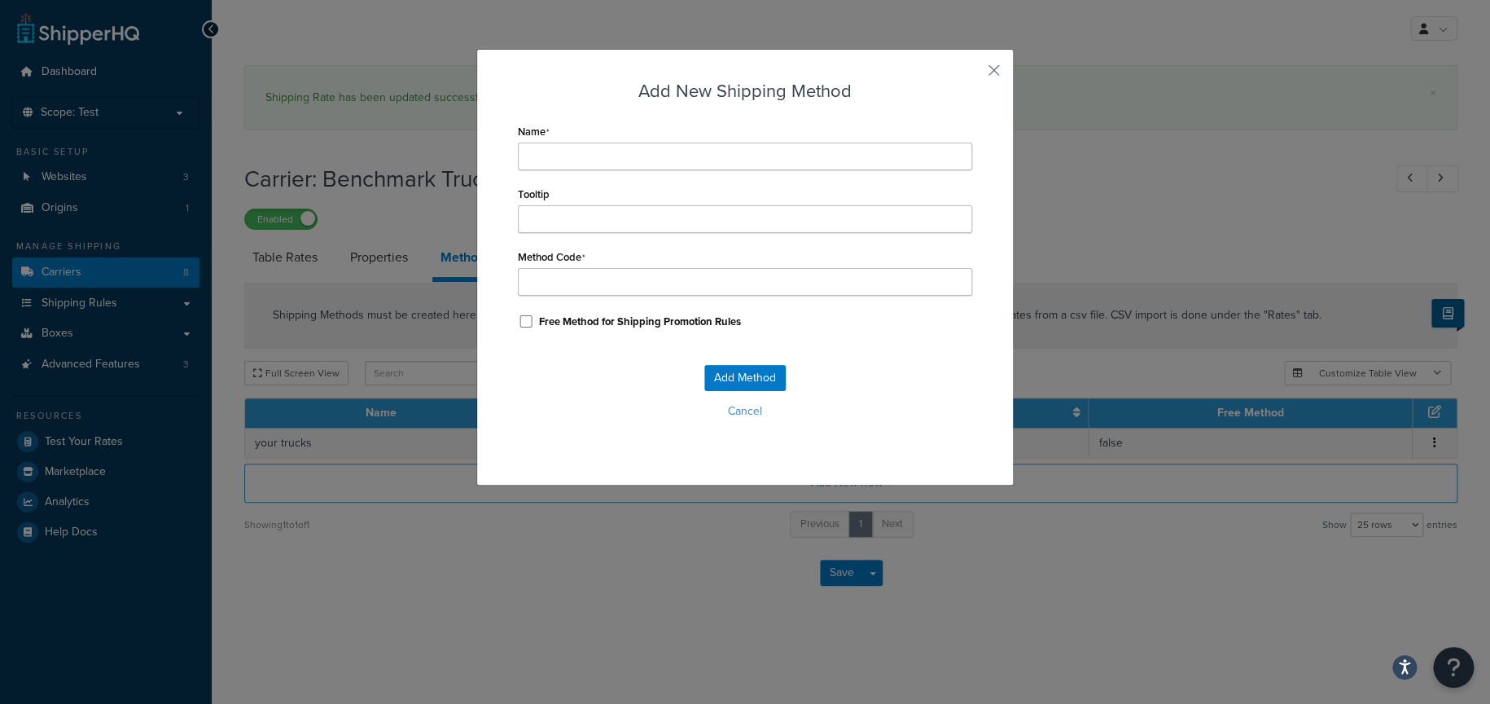
click at [1433, 450] on div "Add New Shipping Method Name Tooltip Method Code Free Method for Shipping Promo…" at bounding box center [745, 352] width 1490 height 704
click at [736, 406] on button "Cancel" at bounding box center [745, 411] width 454 height 24
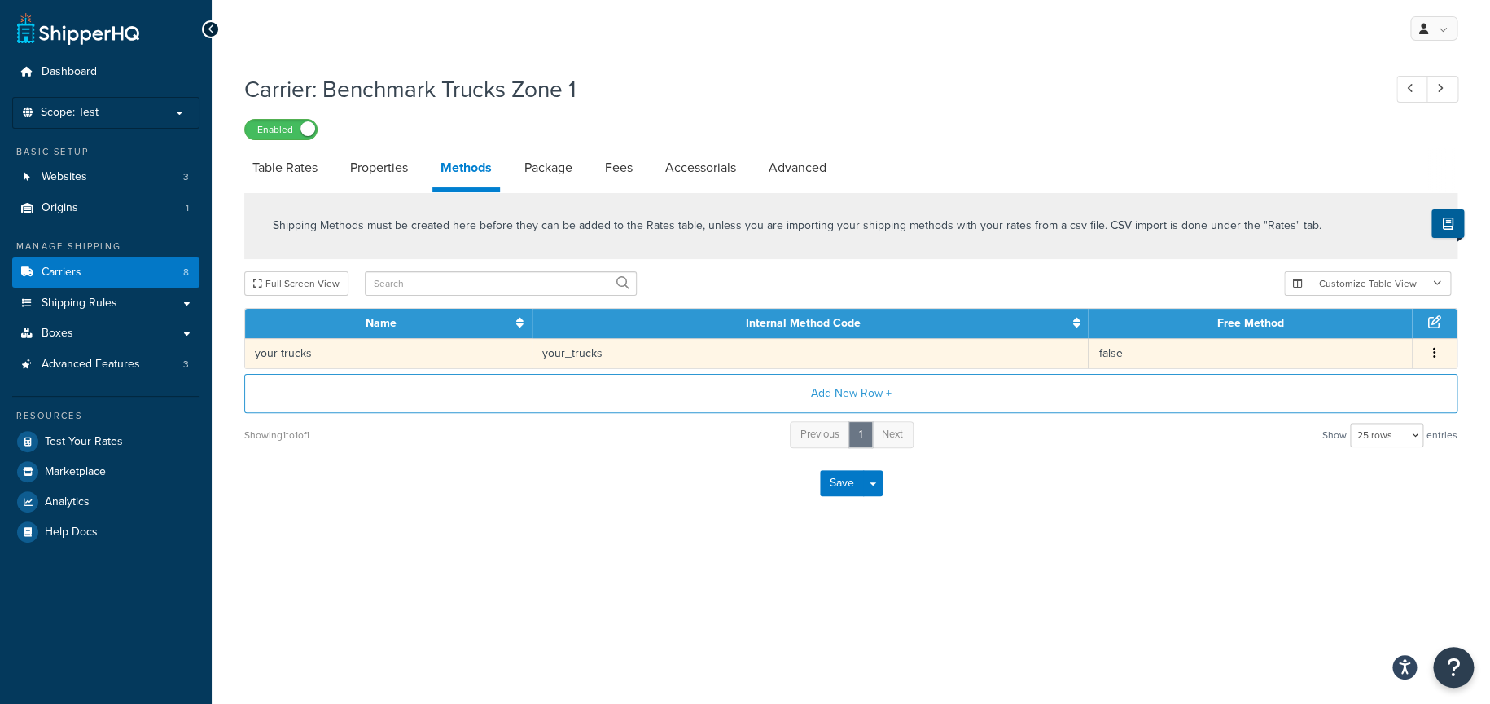
click at [1425, 360] on span "Edit Delete" at bounding box center [1435, 354] width 24 height 18
click at [1413, 349] on td "Edit Delete" at bounding box center [1435, 353] width 44 height 30
click at [1429, 349] on button "button" at bounding box center [1435, 354] width 13 height 18
click at [1319, 345] on div "Edit" at bounding box center [1352, 339] width 116 height 33
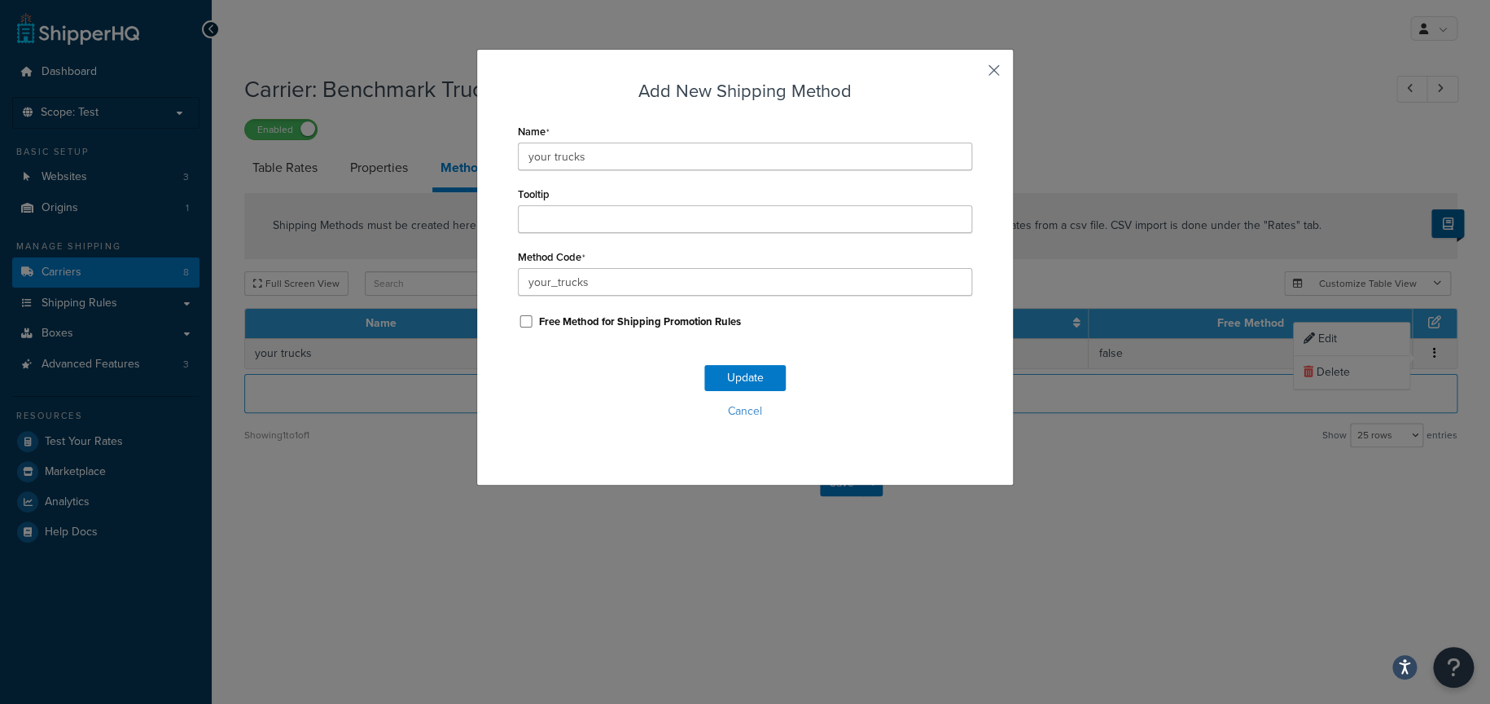
click at [972, 74] on button "button" at bounding box center [970, 76] width 4 height 4
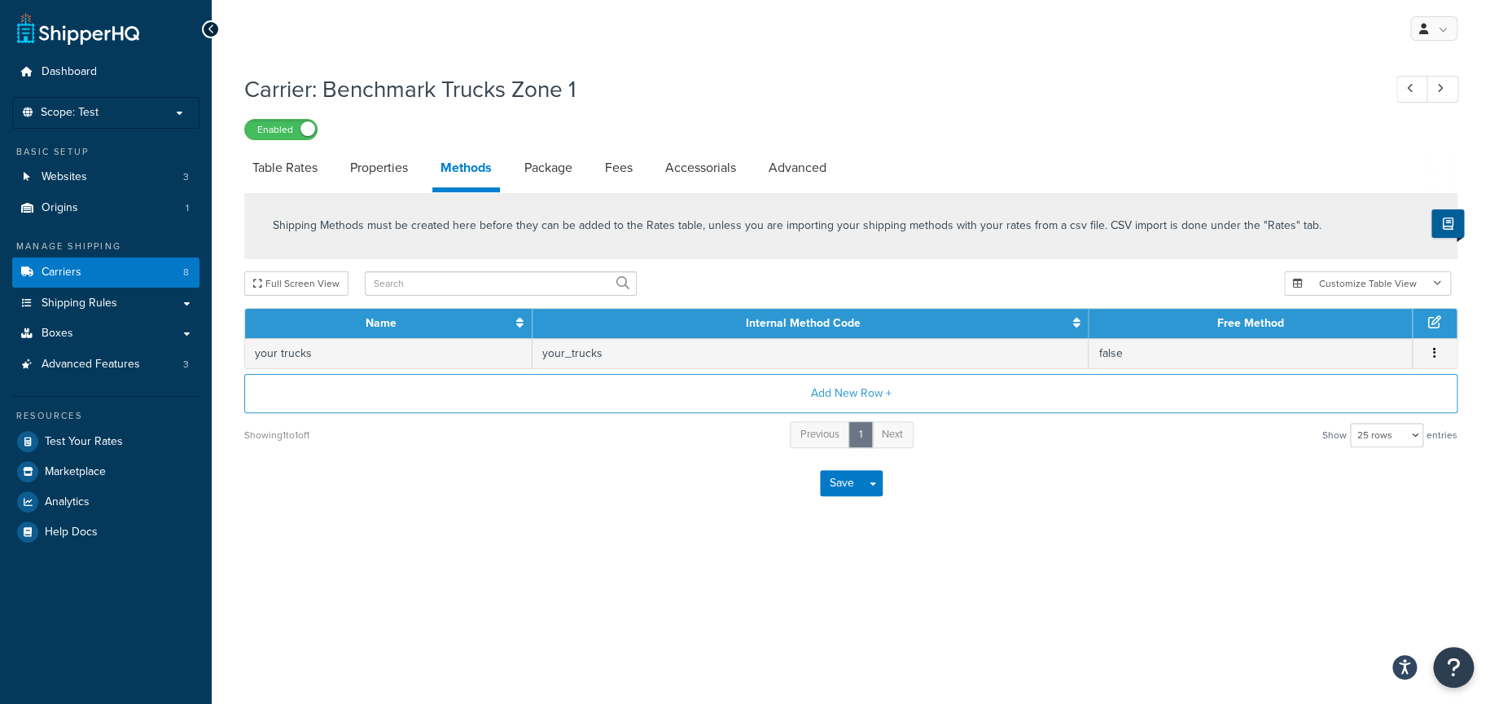
click at [560, 604] on div "My Profile Billing Global Settings Contact Us Logout Carrier: Benchmark Trucks …" at bounding box center [851, 352] width 1279 height 704
click at [379, 169] on link "Properties" at bounding box center [379, 167] width 74 height 39
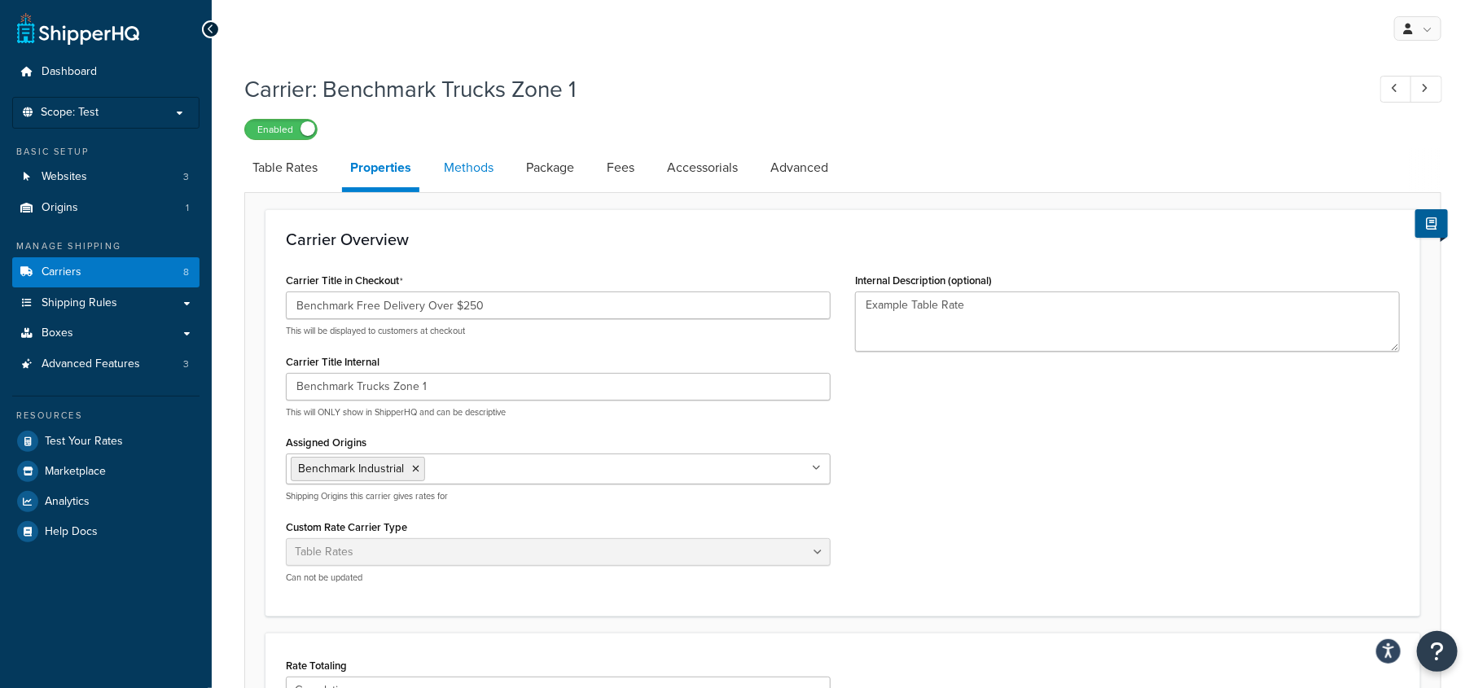
click at [464, 176] on link "Methods" at bounding box center [469, 167] width 66 height 39
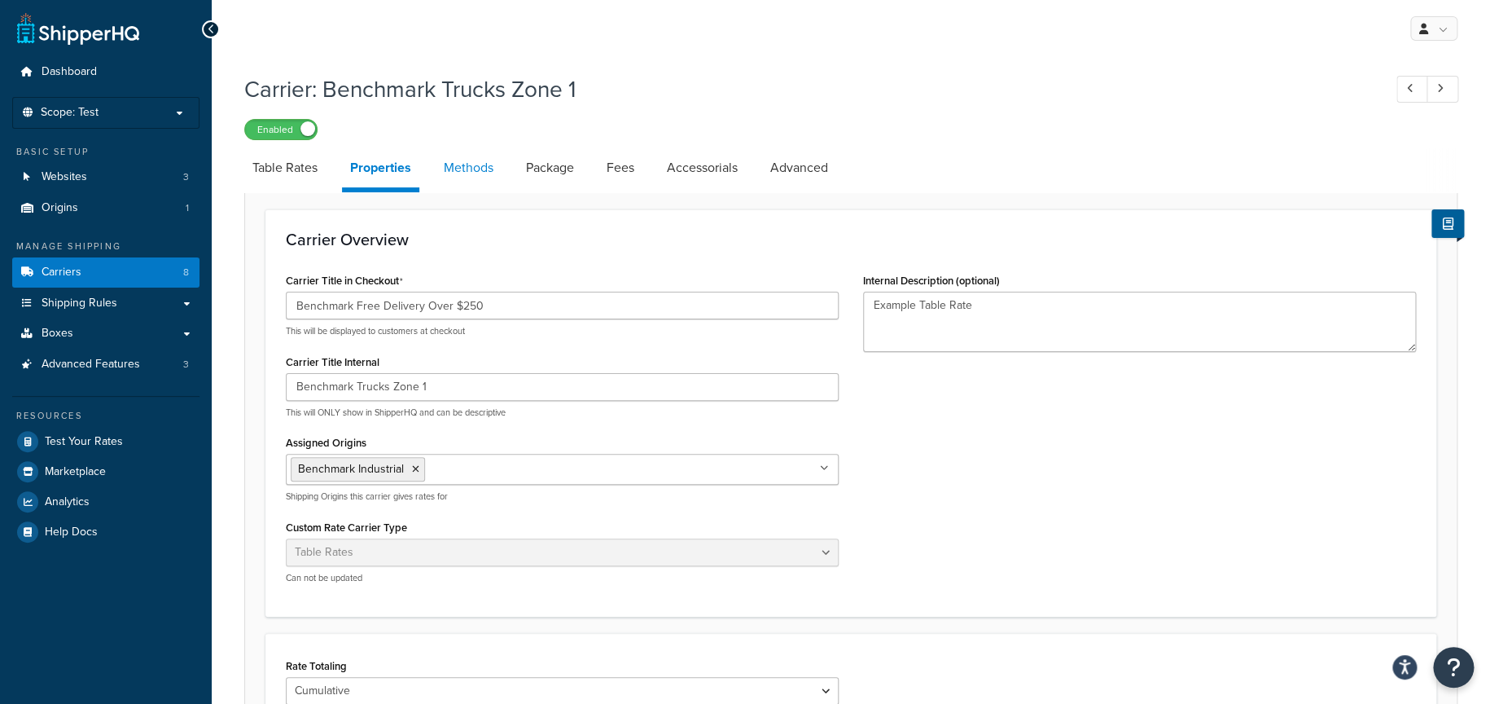
select select "25"
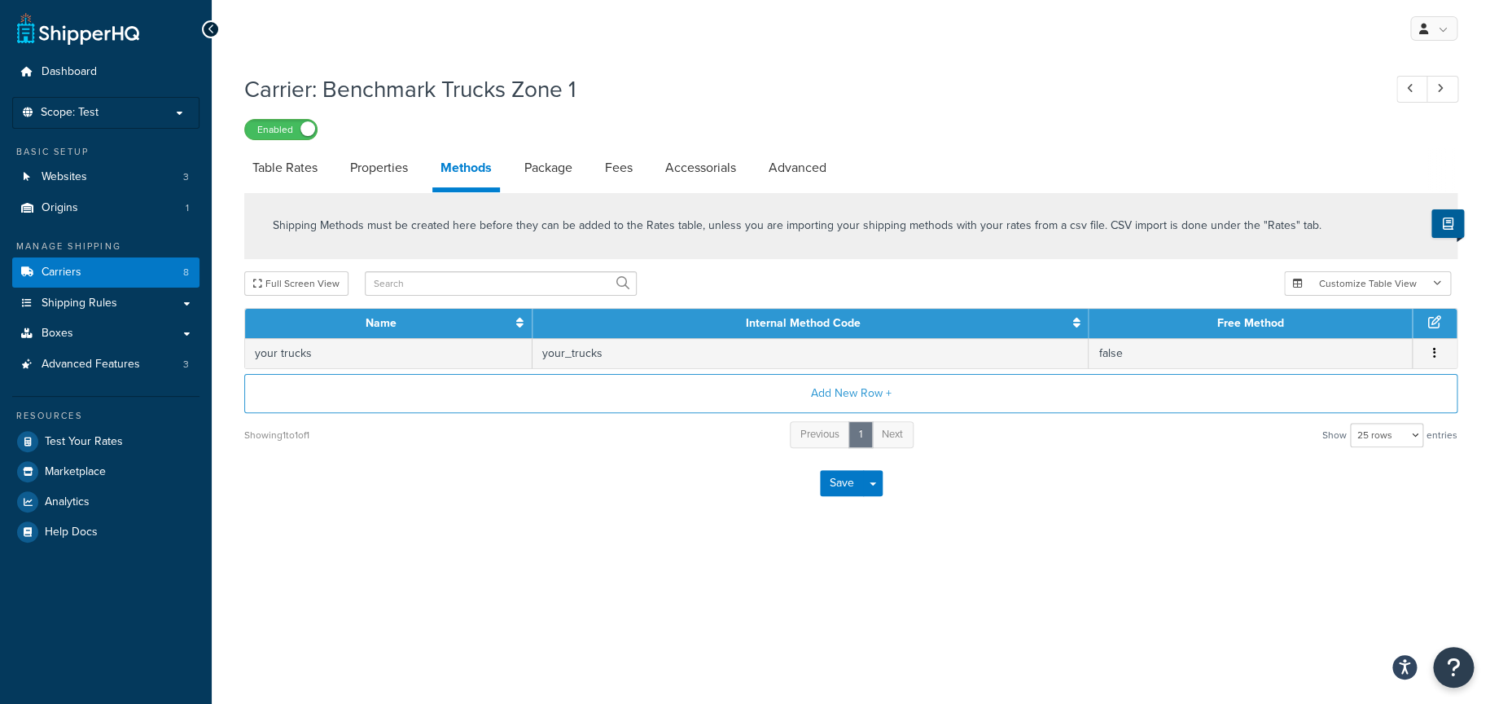
click at [511, 176] on li "Methods" at bounding box center [474, 170] width 84 height 44
click at [540, 176] on link "Package" at bounding box center [548, 167] width 64 height 39
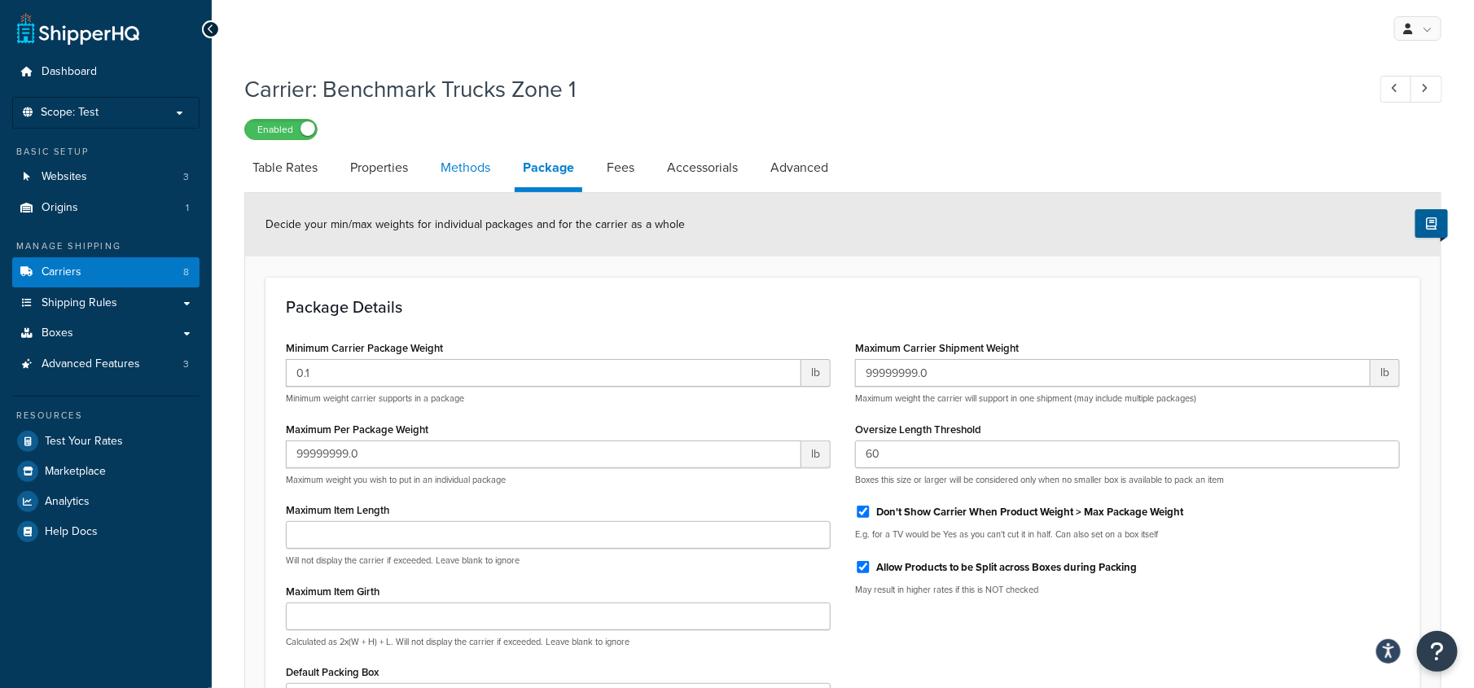
click at [488, 169] on link "Methods" at bounding box center [465, 167] width 66 height 39
select select "25"
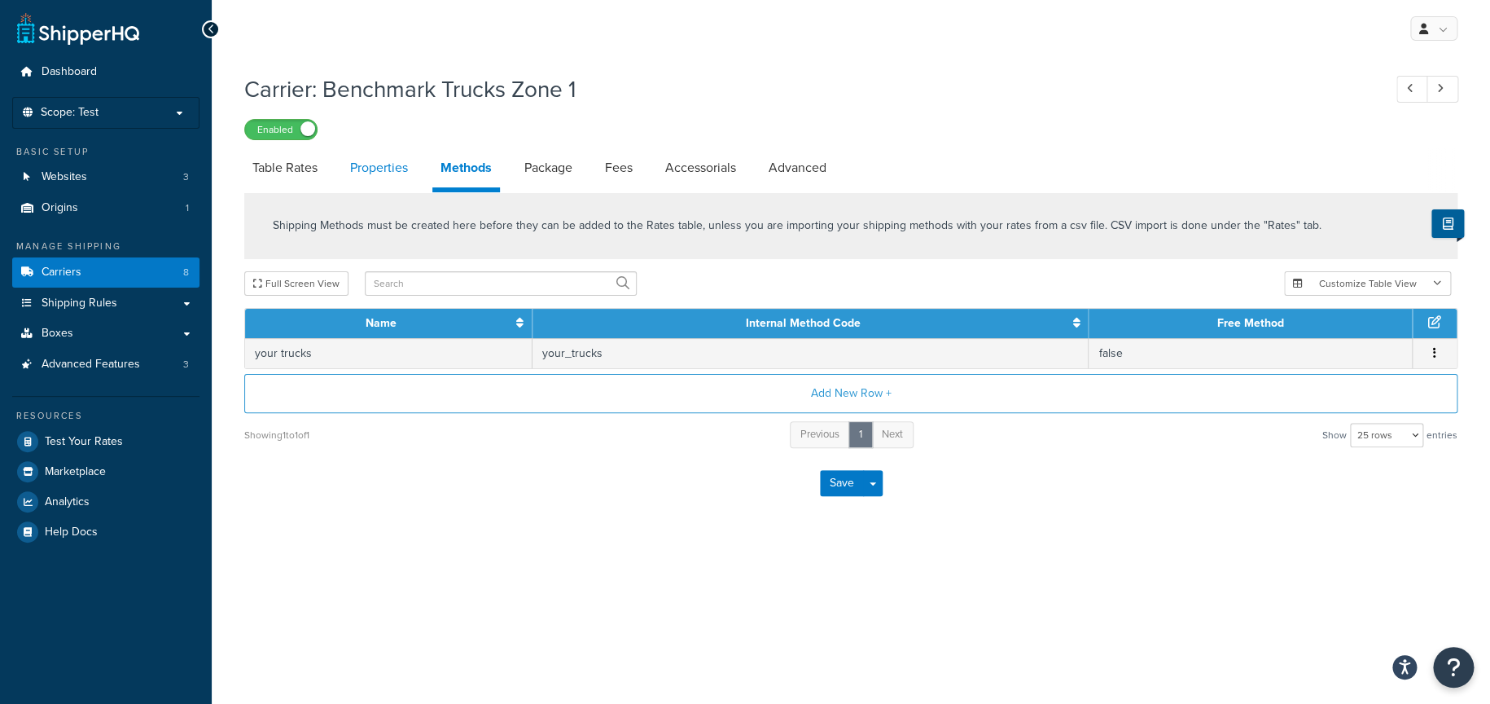
click at [381, 160] on link "Properties" at bounding box center [379, 167] width 74 height 39
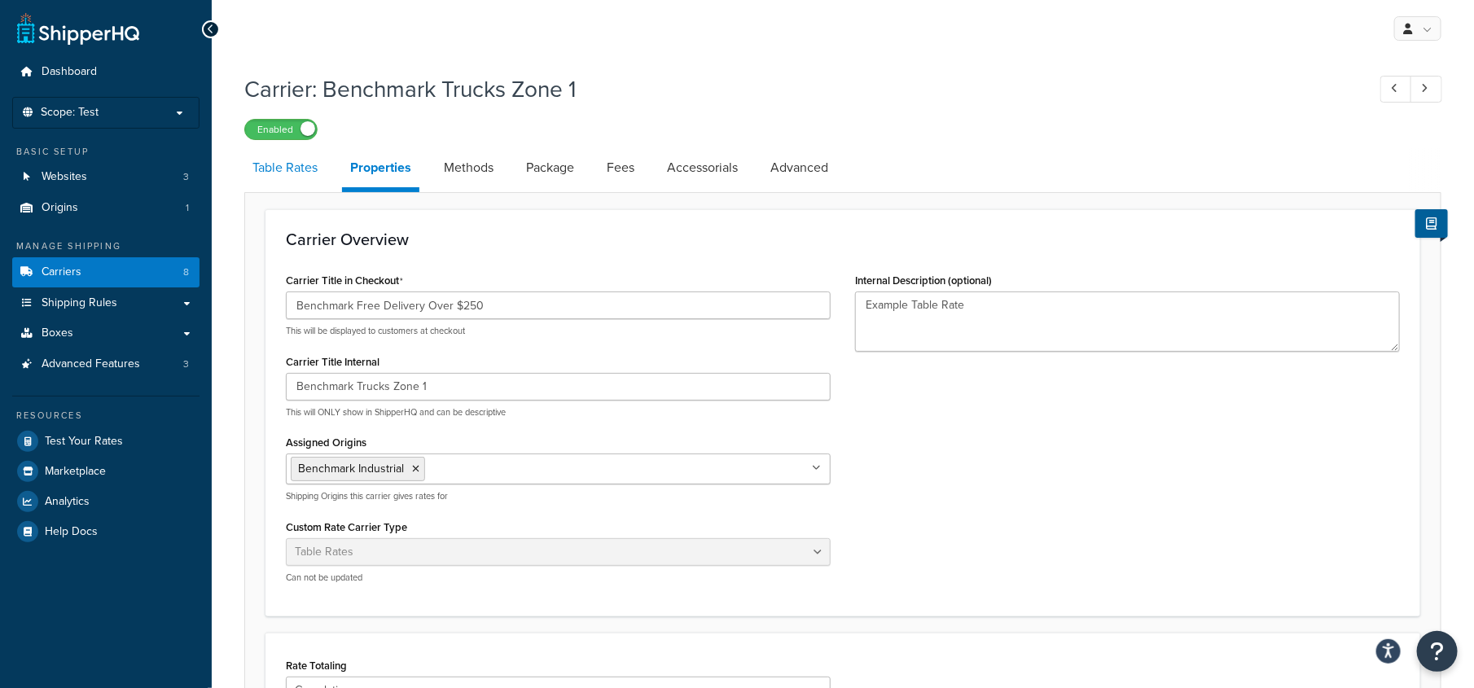
click at [266, 176] on link "Table Rates" at bounding box center [284, 167] width 81 height 39
select select "25"
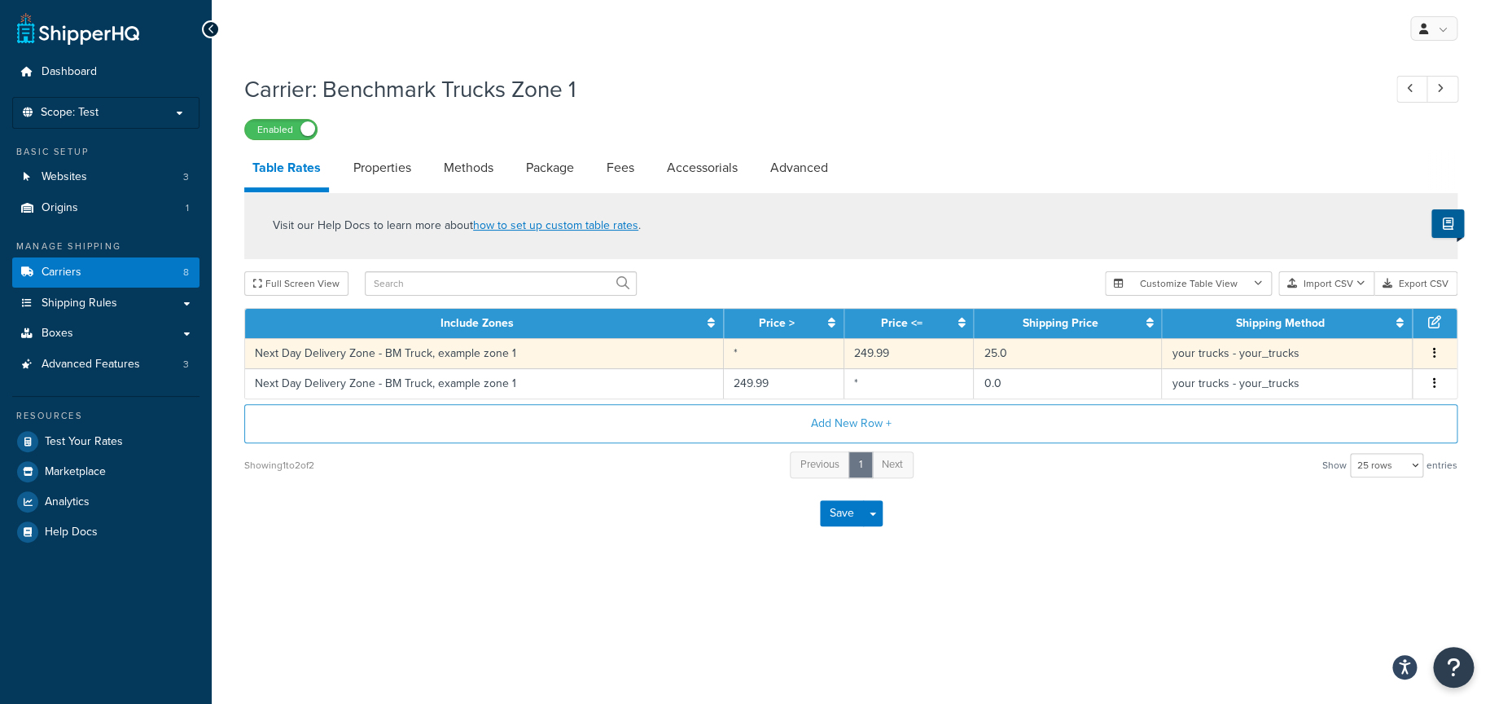
click at [419, 362] on td "Next Day Delivery Zone - BM Truck, example zone 1" at bounding box center [484, 353] width 479 height 30
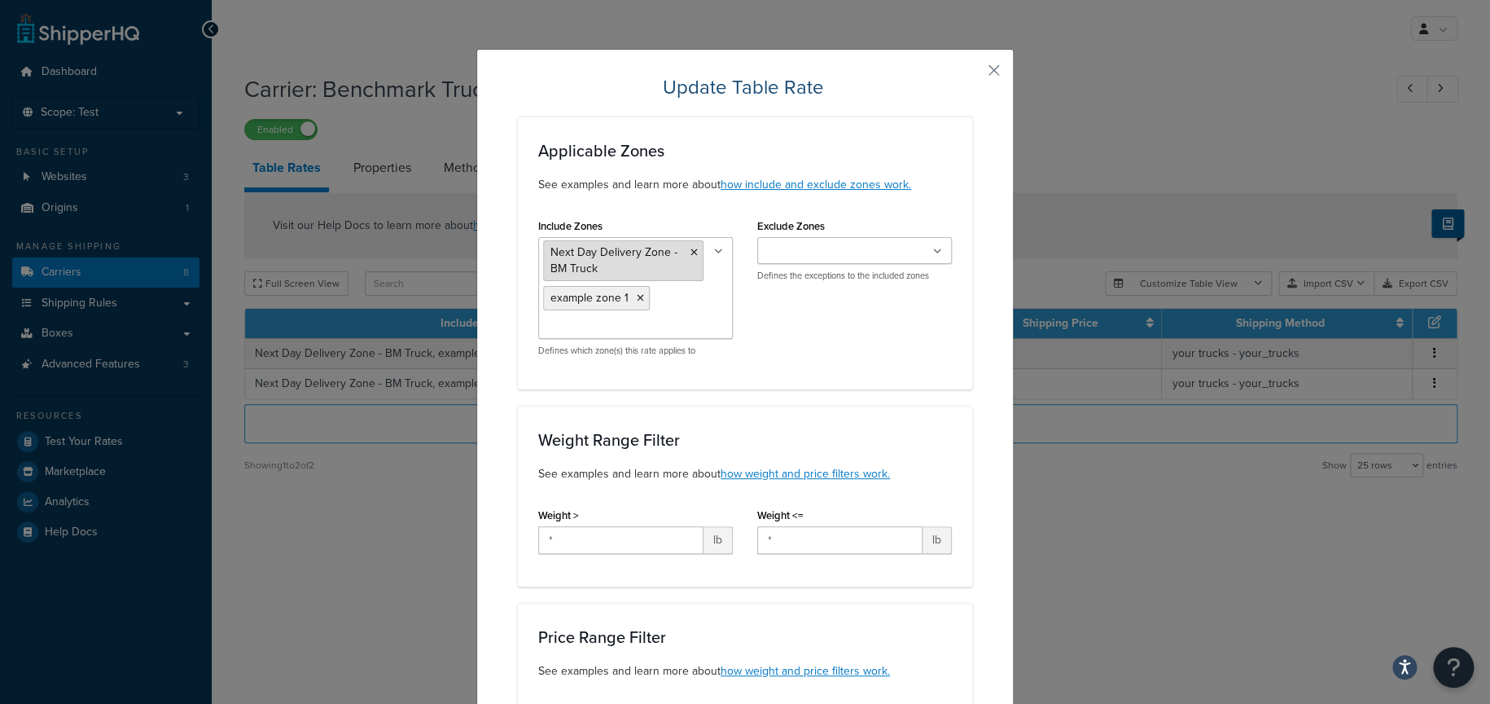
click at [593, 258] on span "Next Day Delivery Zone - BM Truck" at bounding box center [614, 260] width 127 height 33
click at [598, 314] on ul "Next Day Delivery Zone - BM Truck example zone 1" at bounding box center [635, 288] width 195 height 102
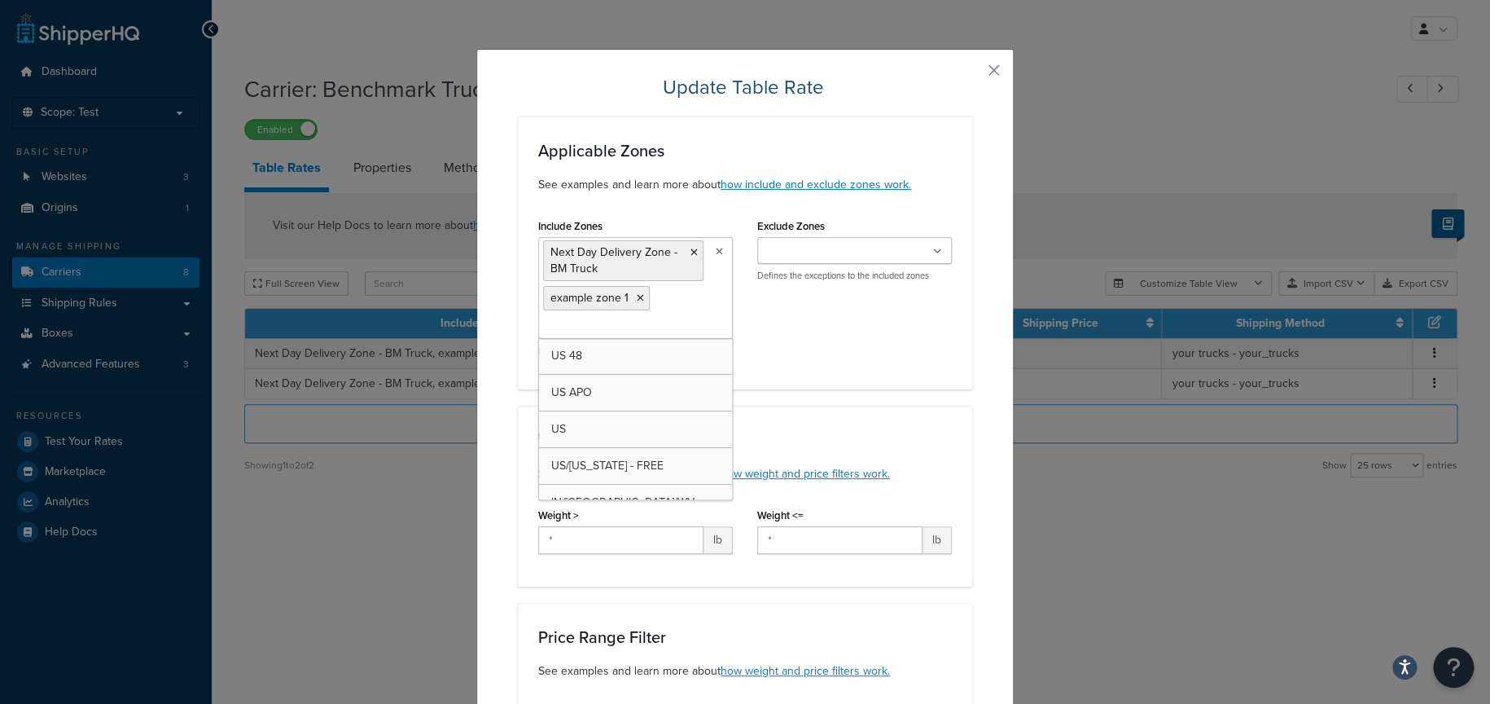
click at [673, 293] on ul "Next Day Delivery Zone - BM Truck example zone 1" at bounding box center [635, 288] width 195 height 102
click at [630, 262] on li "Next Day Delivery Zone - BM Truck" at bounding box center [623, 260] width 160 height 41
click at [696, 301] on ul "Next Day Delivery Zone - BM Truck example zone 1" at bounding box center [635, 288] width 195 height 102
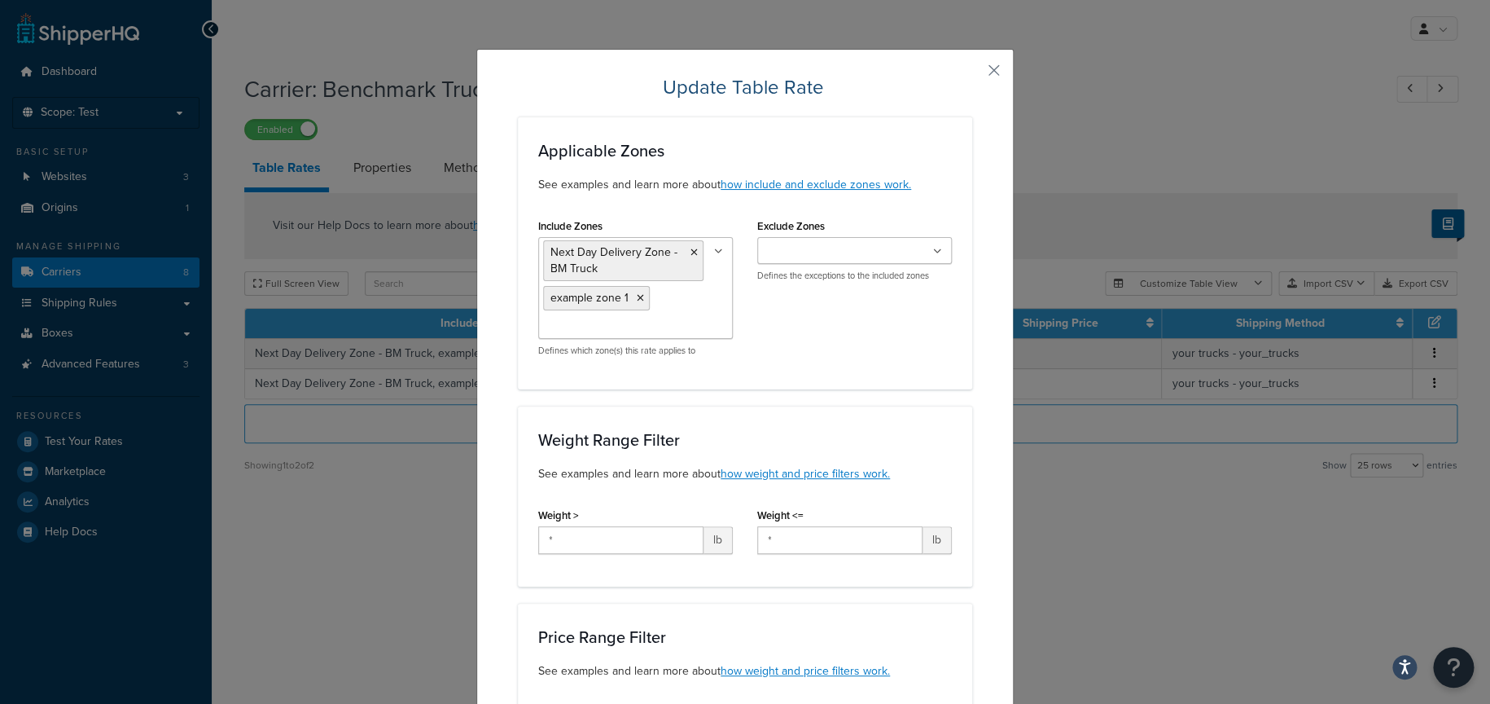
click at [972, 74] on button "button" at bounding box center [970, 76] width 4 height 4
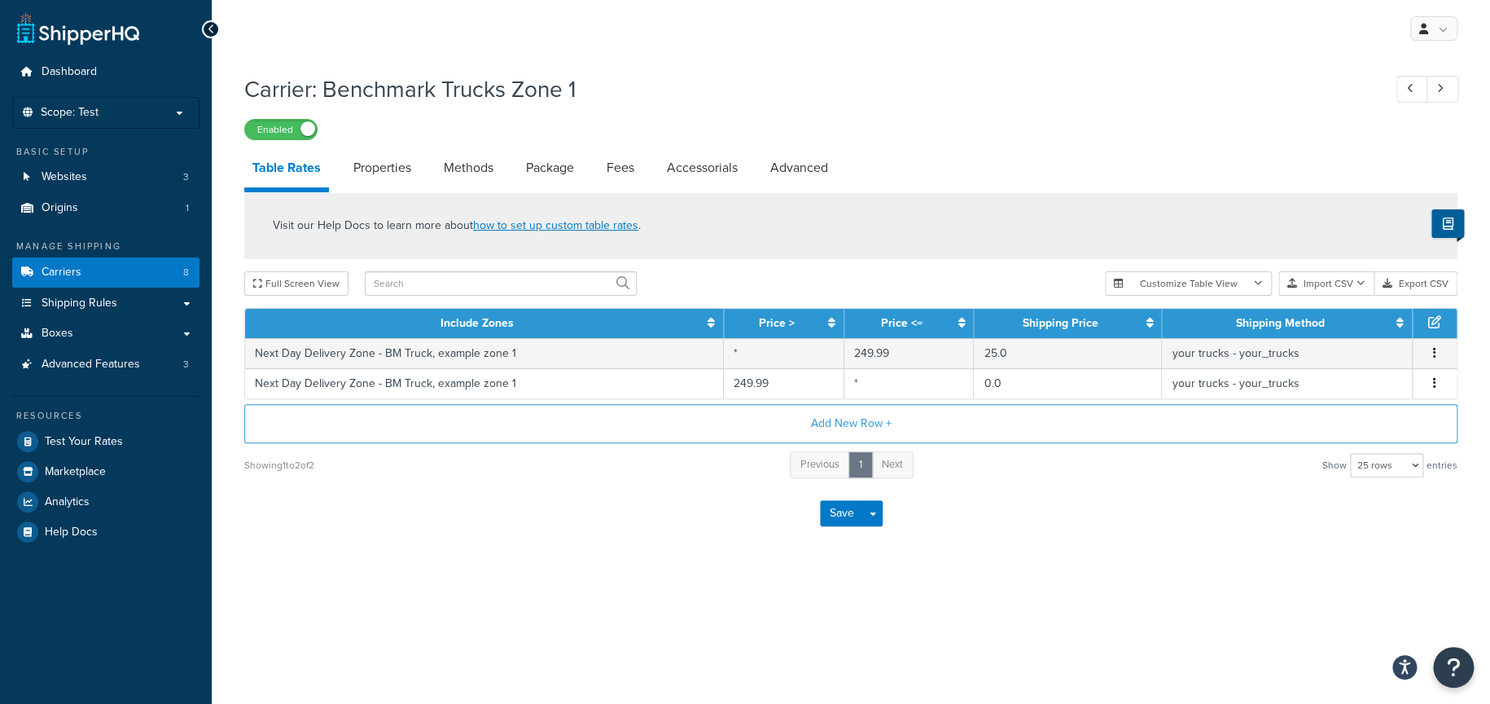
click at [990, 70] on div "Carrier: Benchmark Trucks Zone 1 Enabled" at bounding box center [851, 102] width 1214 height 75
click at [73, 437] on span "Test Your Rates" at bounding box center [84, 442] width 78 height 14
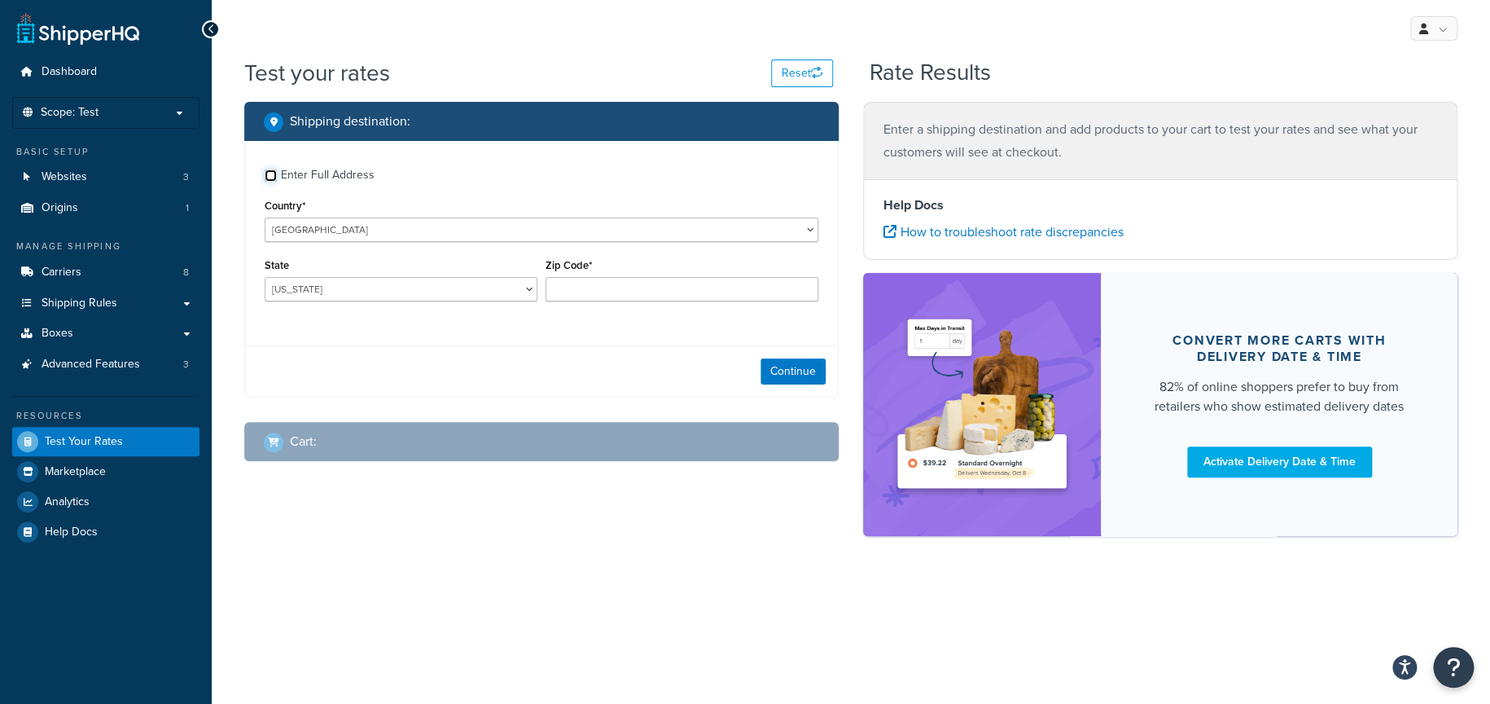
click at [266, 178] on input "Enter Full Address" at bounding box center [271, 175] width 12 height 12
checkbox input "true"
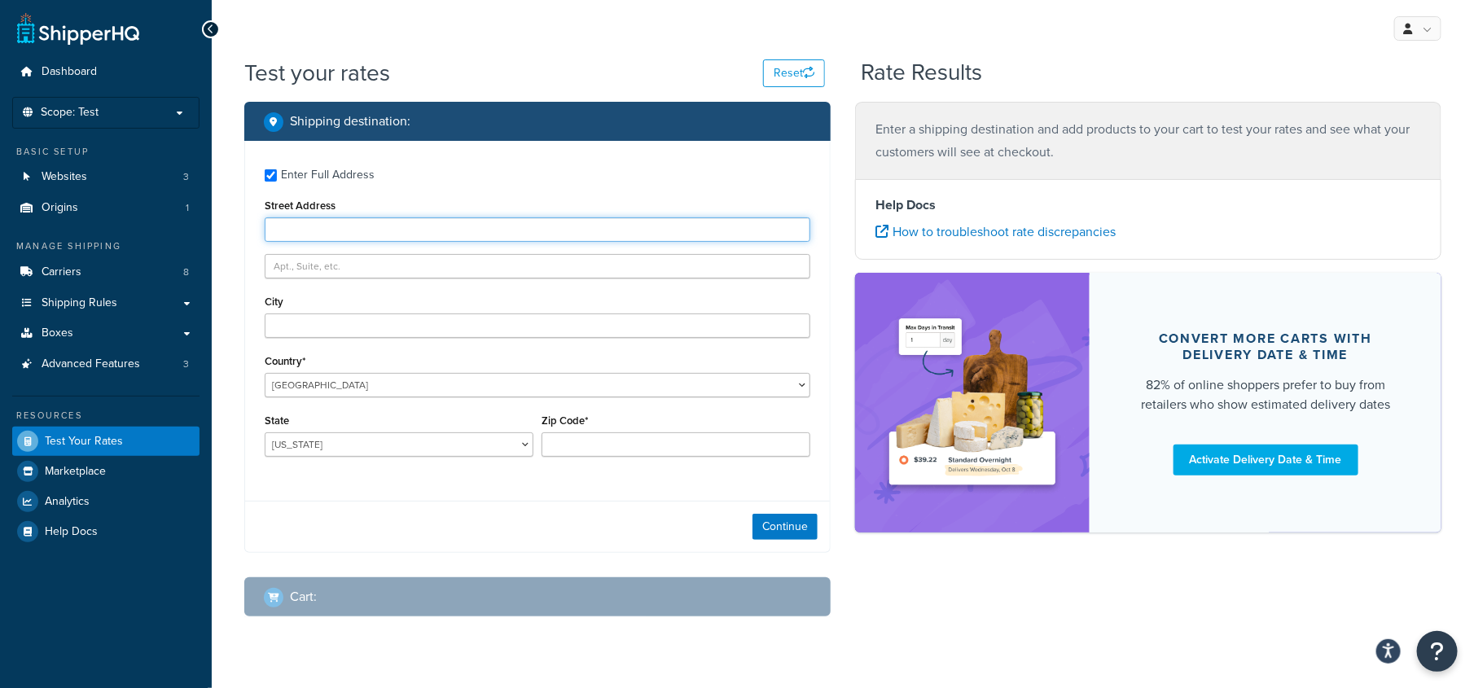
click at [312, 222] on input "Street Address" at bounding box center [538, 229] width 546 height 24
type input "950 Claycraft Rd"
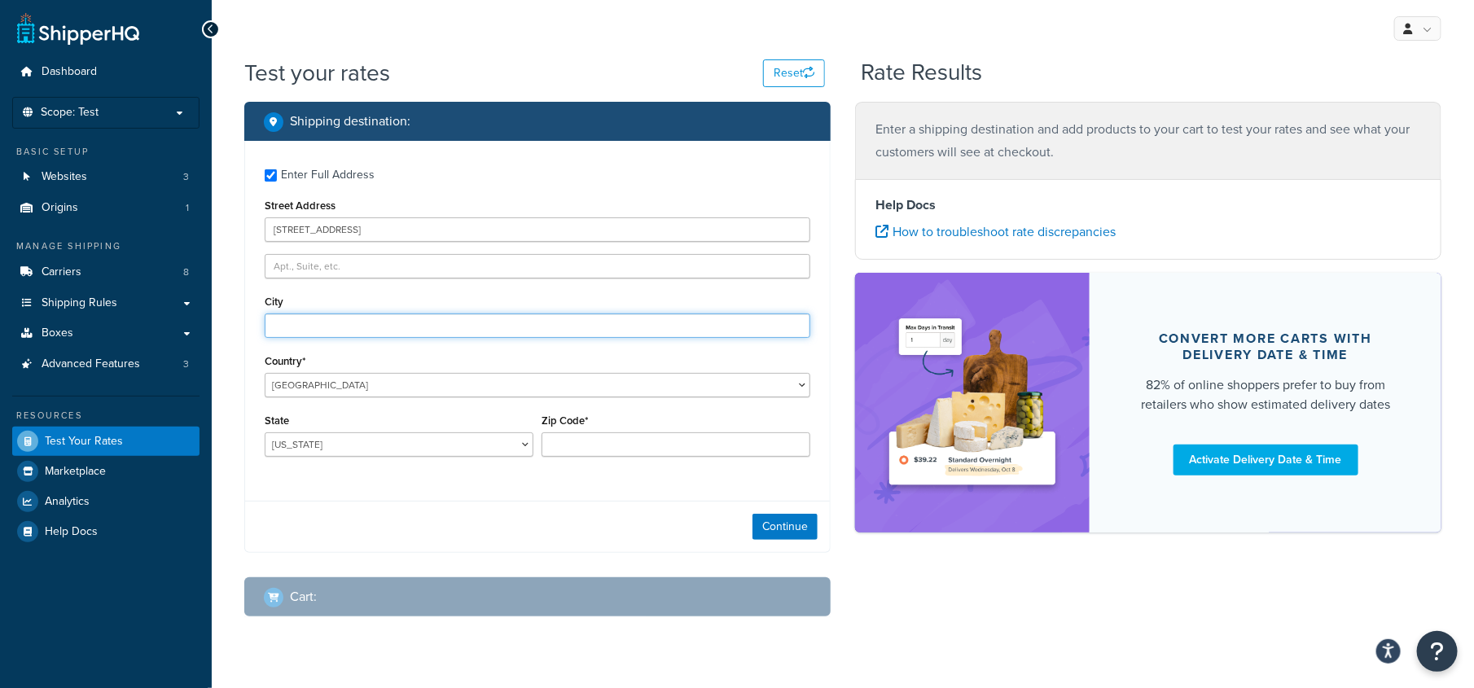
click at [321, 328] on input "City" at bounding box center [538, 326] width 546 height 24
type input "Gahanna"
select select "OH"
type input "43230"
click at [775, 520] on button "Continue" at bounding box center [785, 527] width 65 height 26
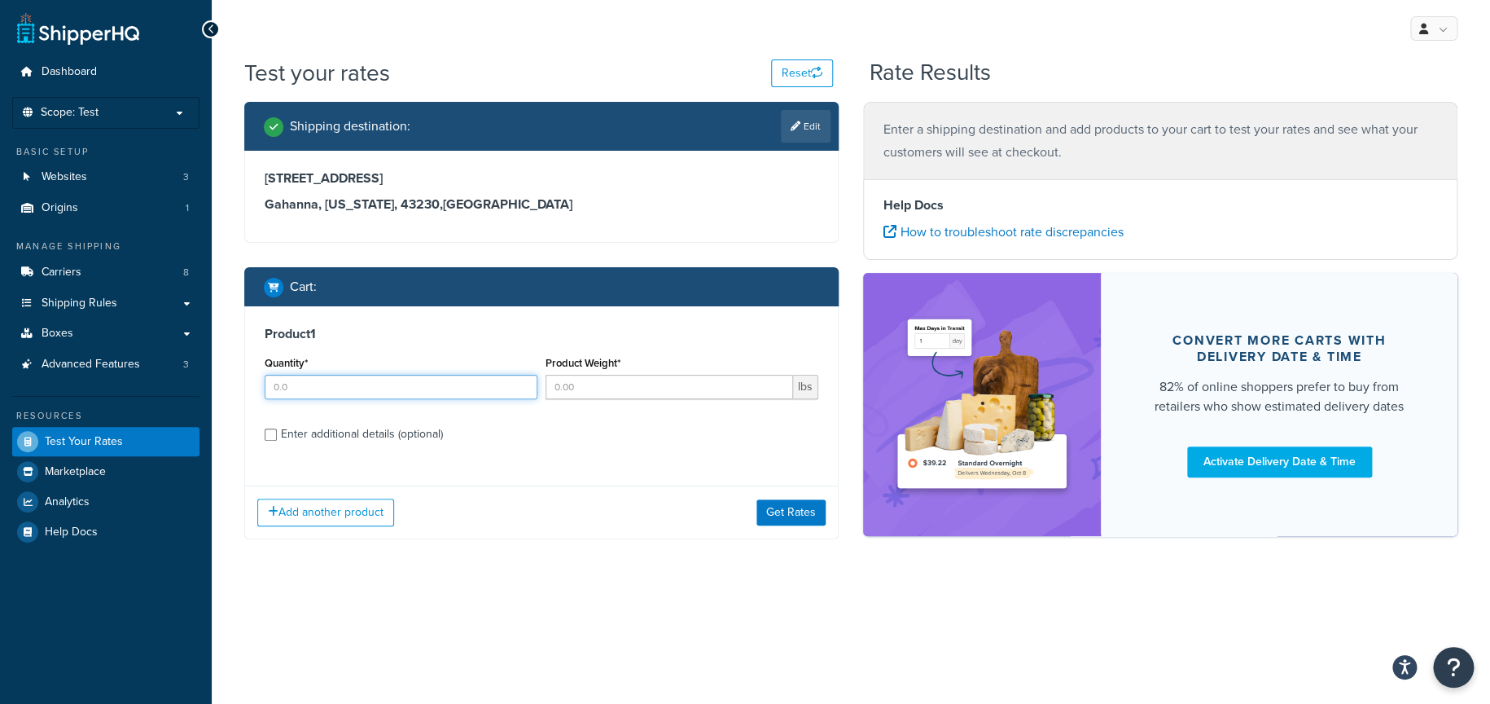
click at [311, 390] on input "Quantity*" at bounding box center [401, 387] width 273 height 24
type input "10"
click at [577, 380] on input "Product Weight*" at bounding box center [670, 387] width 248 height 24
type input "5"
type input "3"
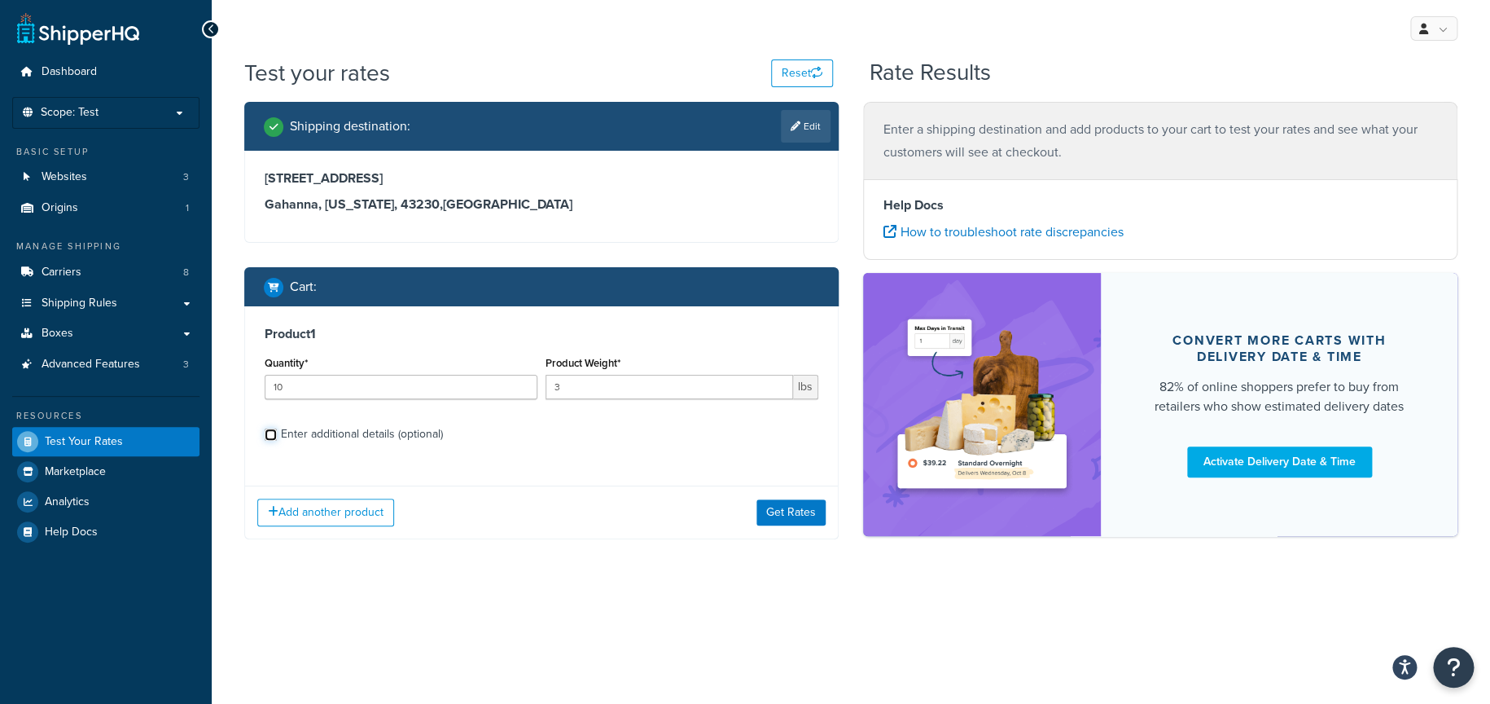
click at [273, 436] on input "Enter additional details (optional)" at bounding box center [271, 434] width 12 height 12
checkbox input "true"
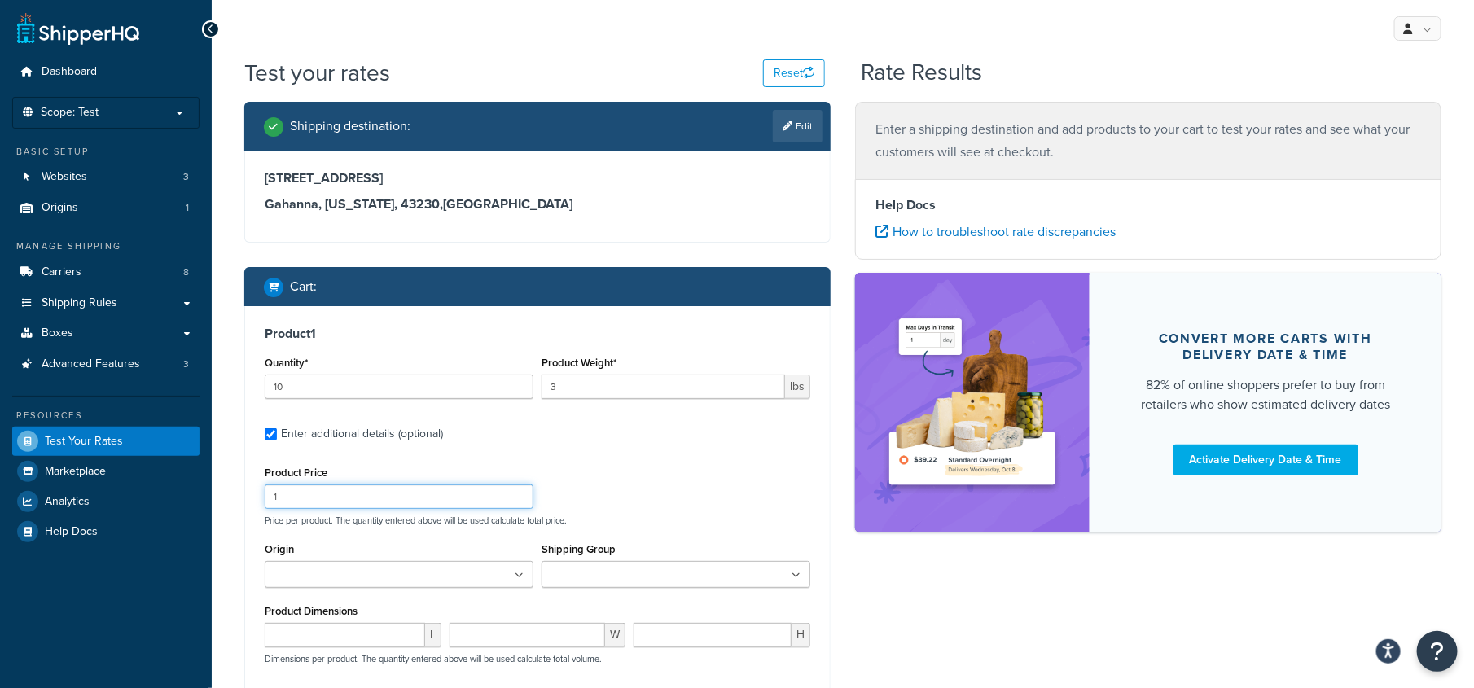
drag, startPoint x: 381, startPoint y: 493, endPoint x: 266, endPoint y: 499, distance: 115.0
click at [266, 499] on input "1" at bounding box center [399, 497] width 269 height 24
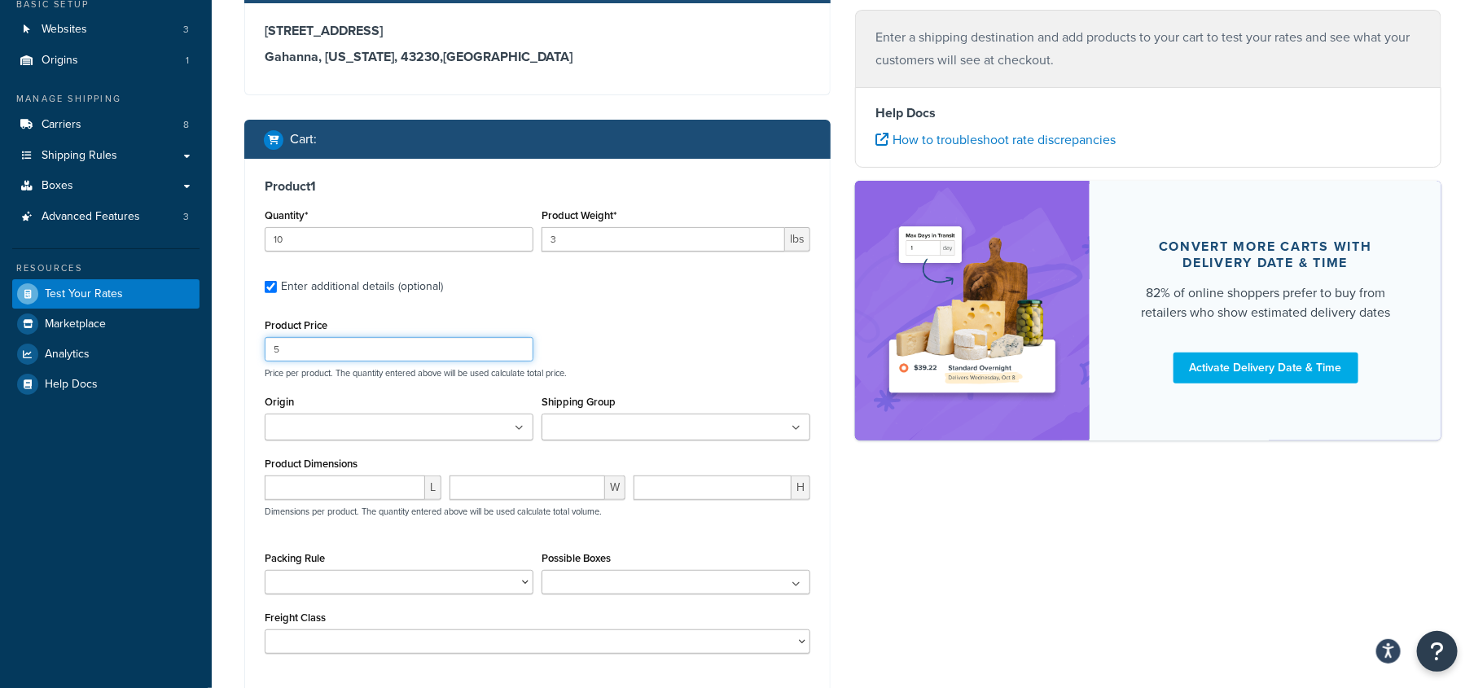
scroll to position [305, 0]
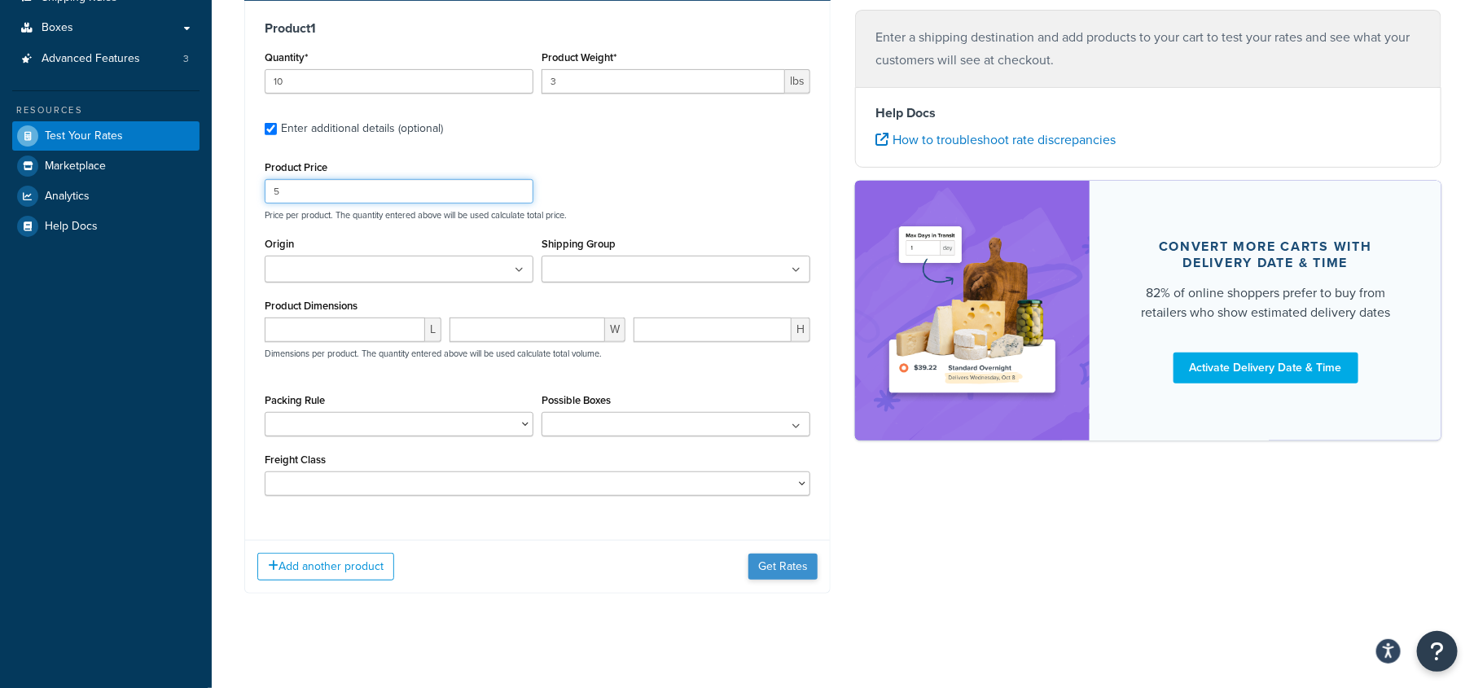
type input "5"
click at [765, 571] on button "Get Rates" at bounding box center [782, 567] width 69 height 26
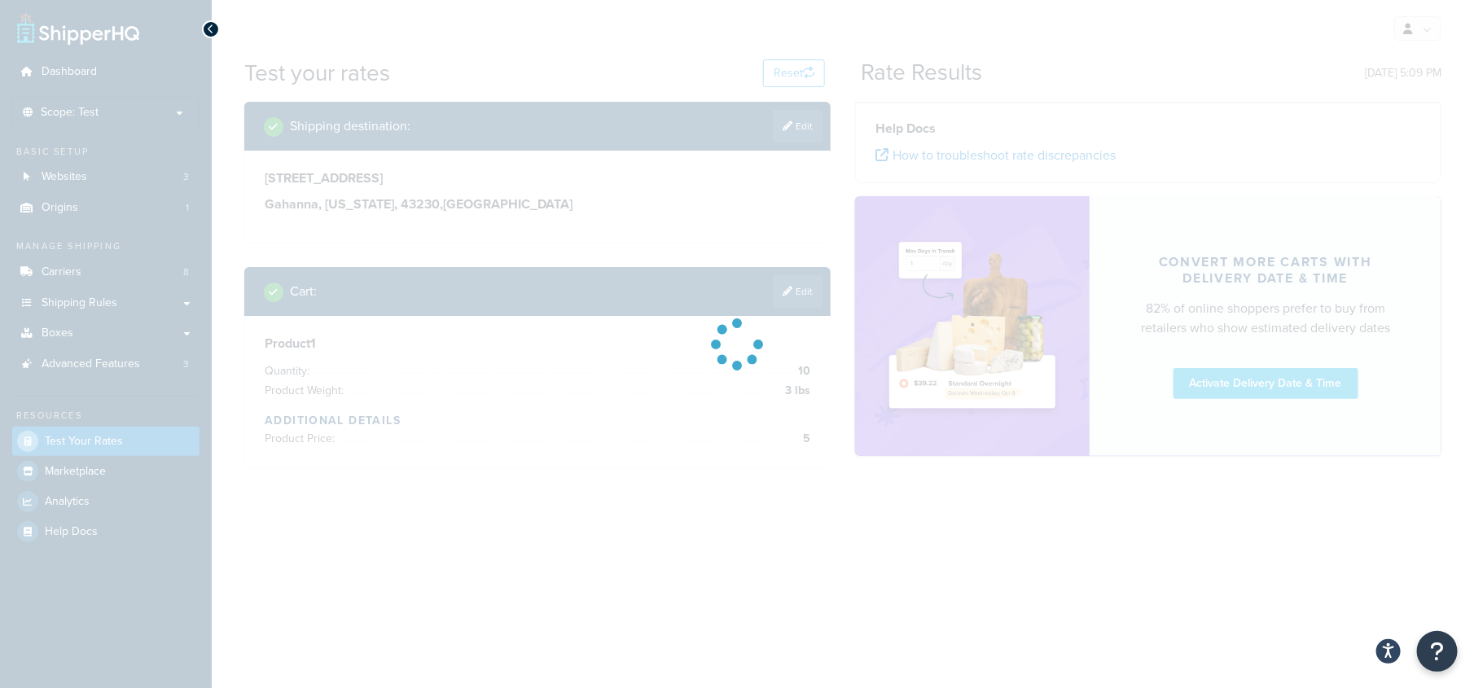
scroll to position [0, 0]
